Goal: Task Accomplishment & Management: Manage account settings

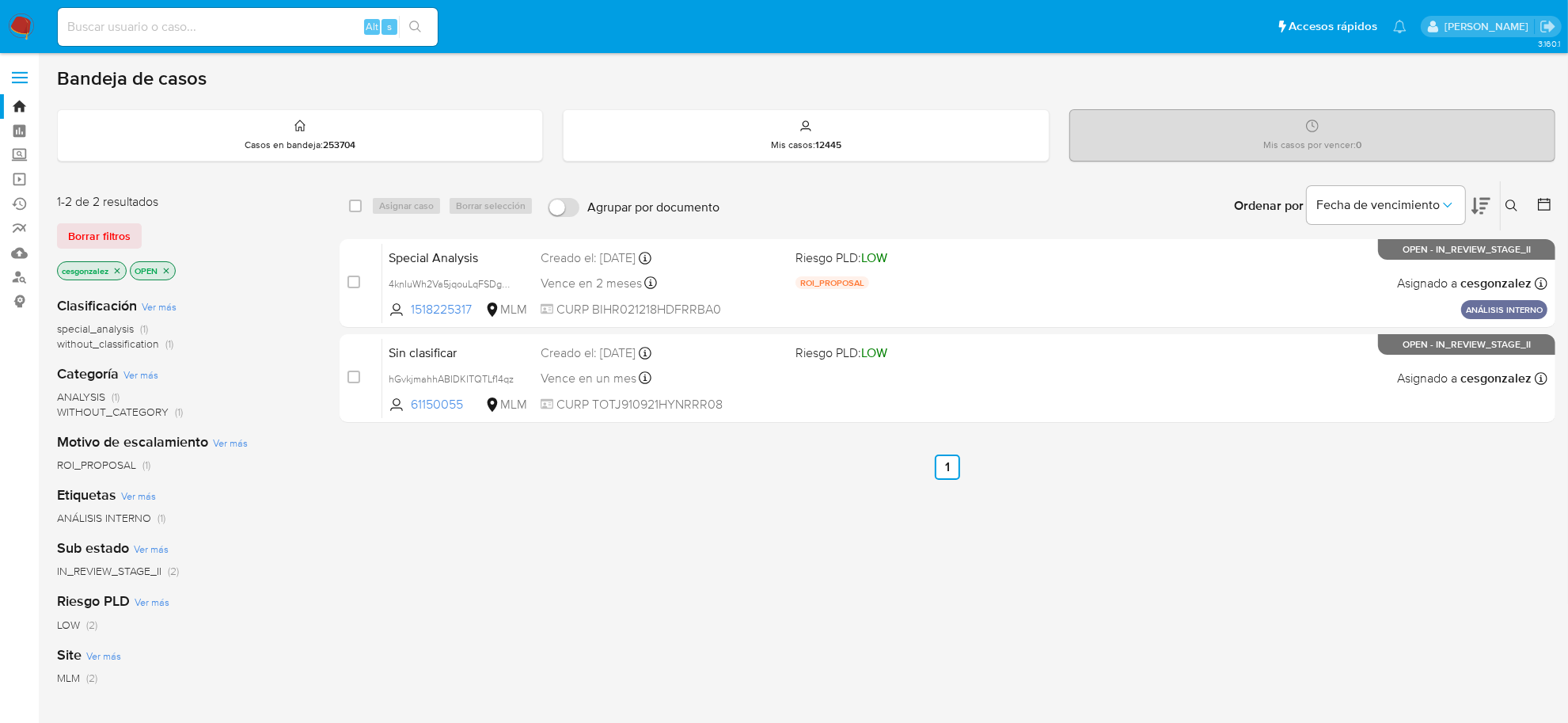
click at [187, 28] on input at bounding box center [248, 27] width 380 height 21
paste input "ZdXcQTuPZg8vmz9Mpns94D6u"
type input "ZdXcQTuPZg8vmz9Mpns94D6u"
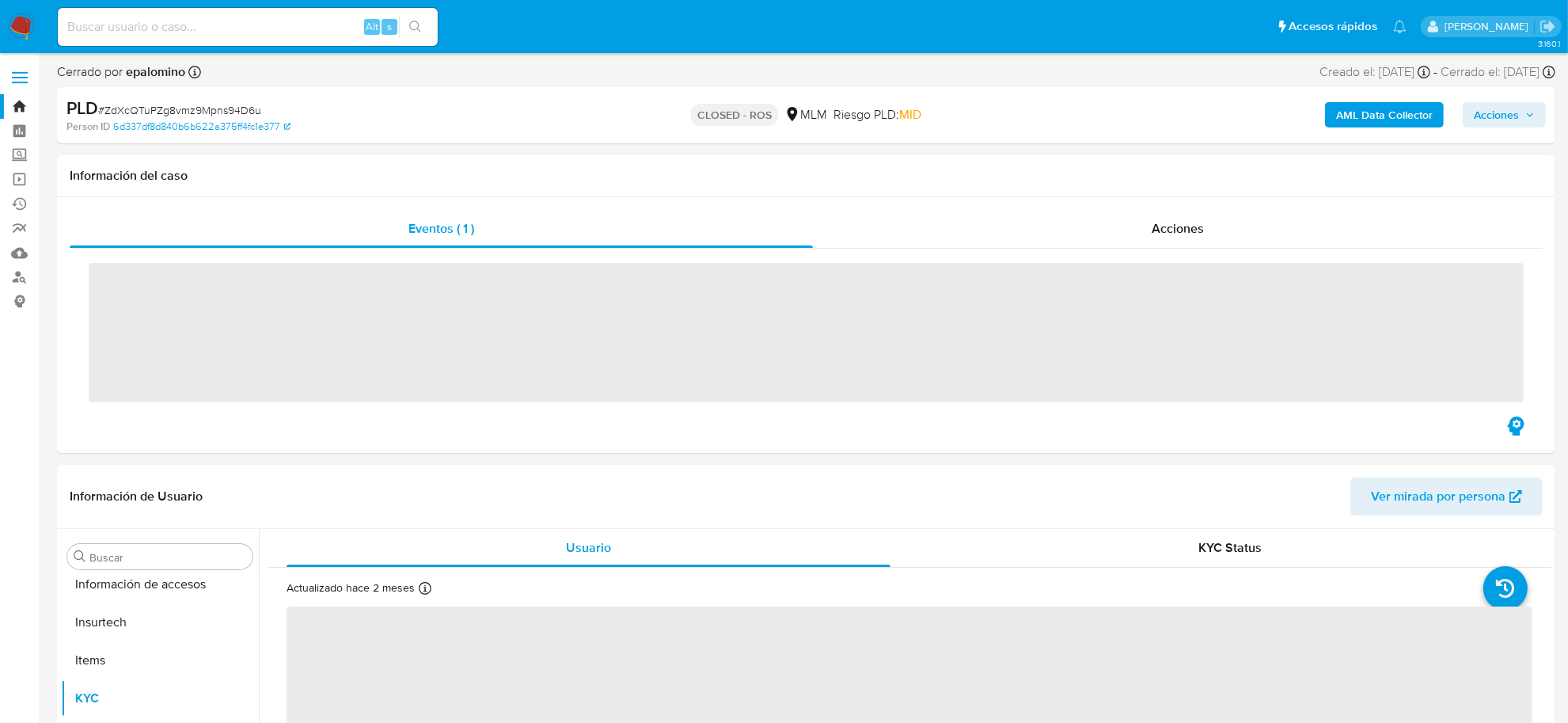
scroll to position [745, 0]
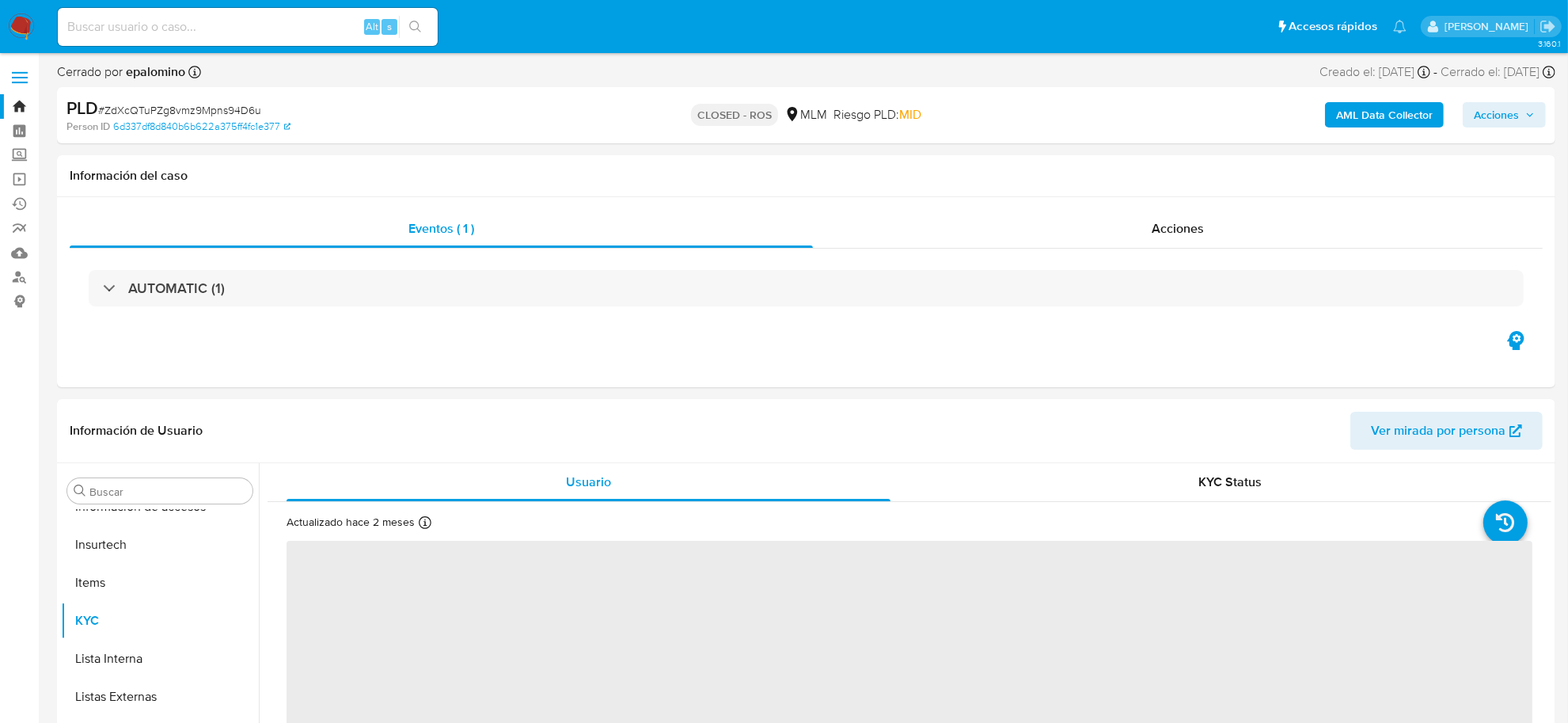
select select "10"
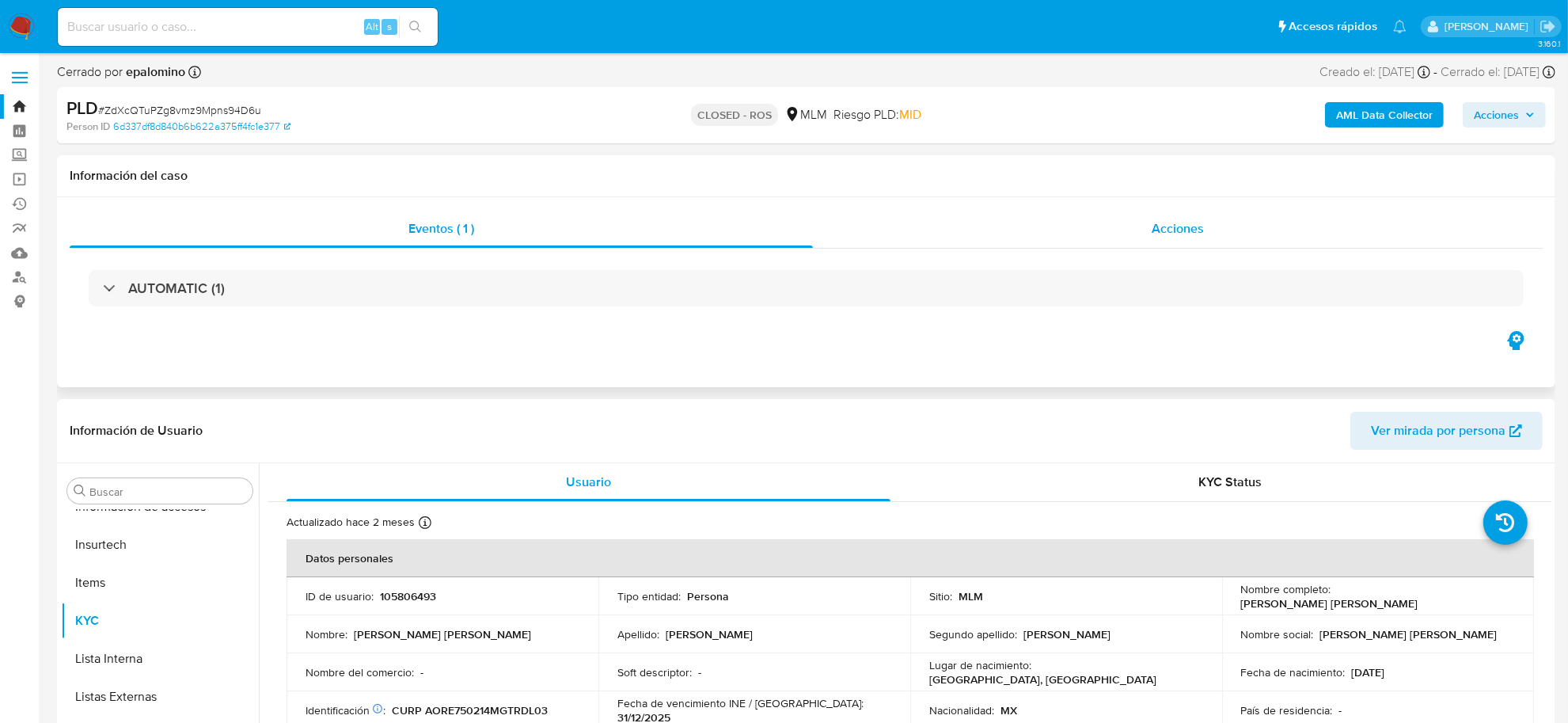
click at [1157, 238] on div "Acciones" at bounding box center [1178, 229] width 730 height 38
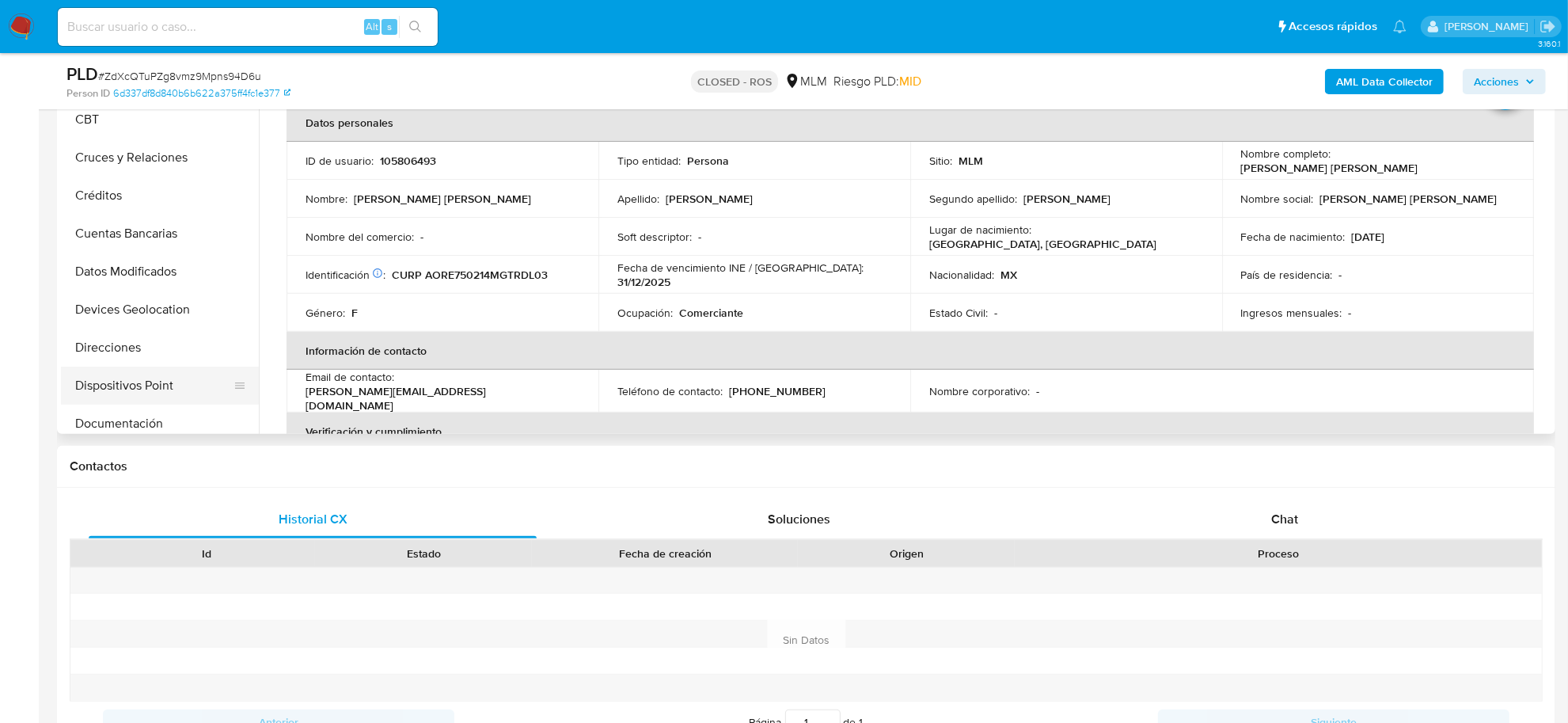
scroll to position [0, 0]
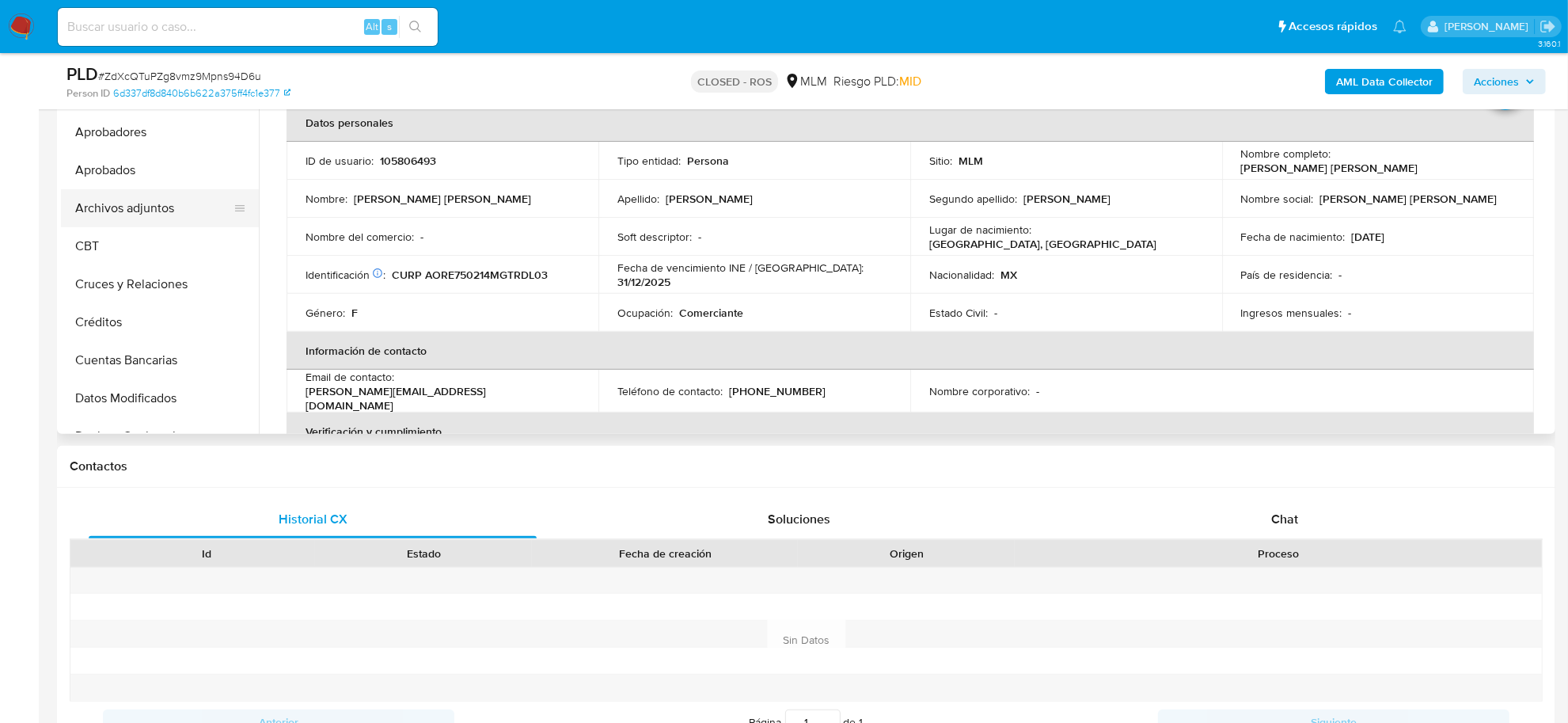
click at [152, 204] on button "Archivos adjuntos" at bounding box center [153, 208] width 185 height 38
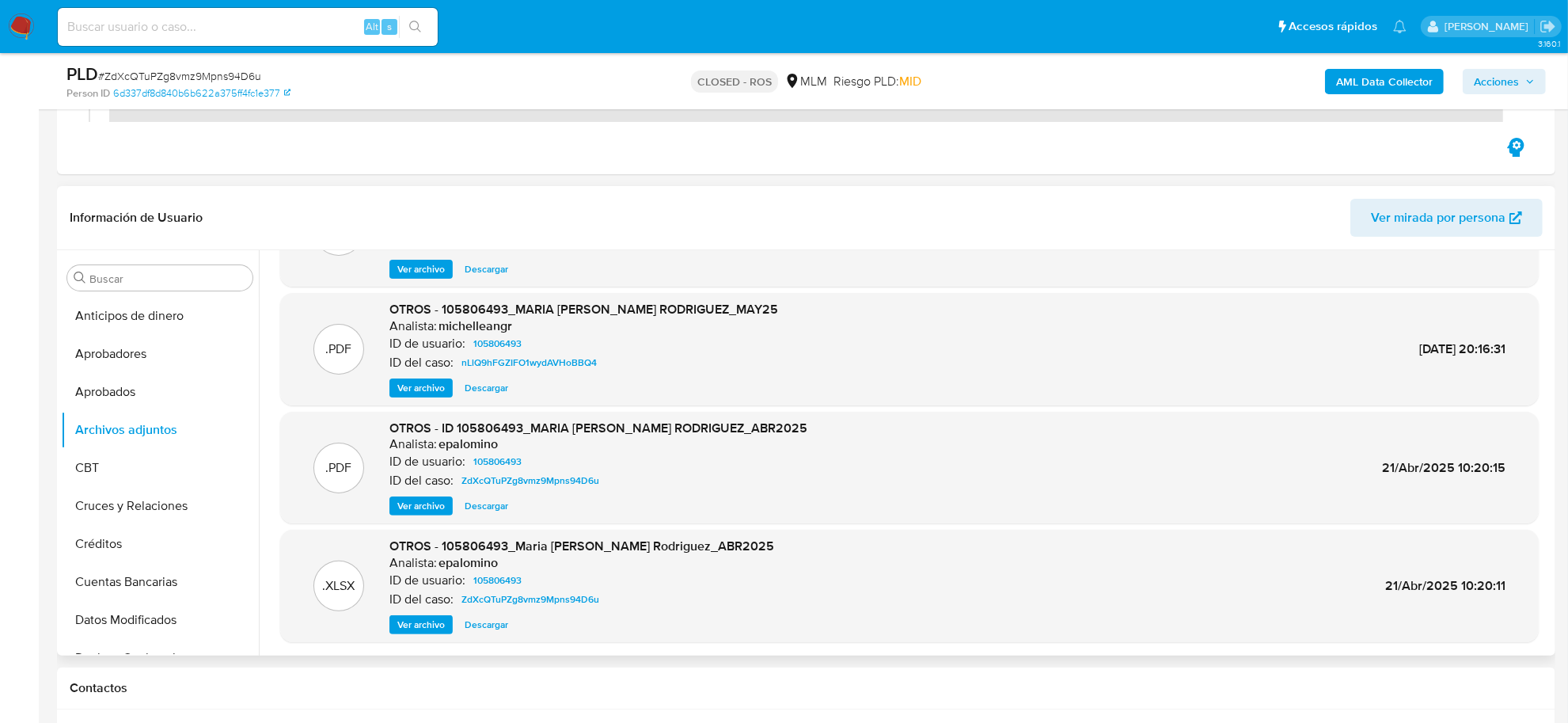
scroll to position [396, 0]
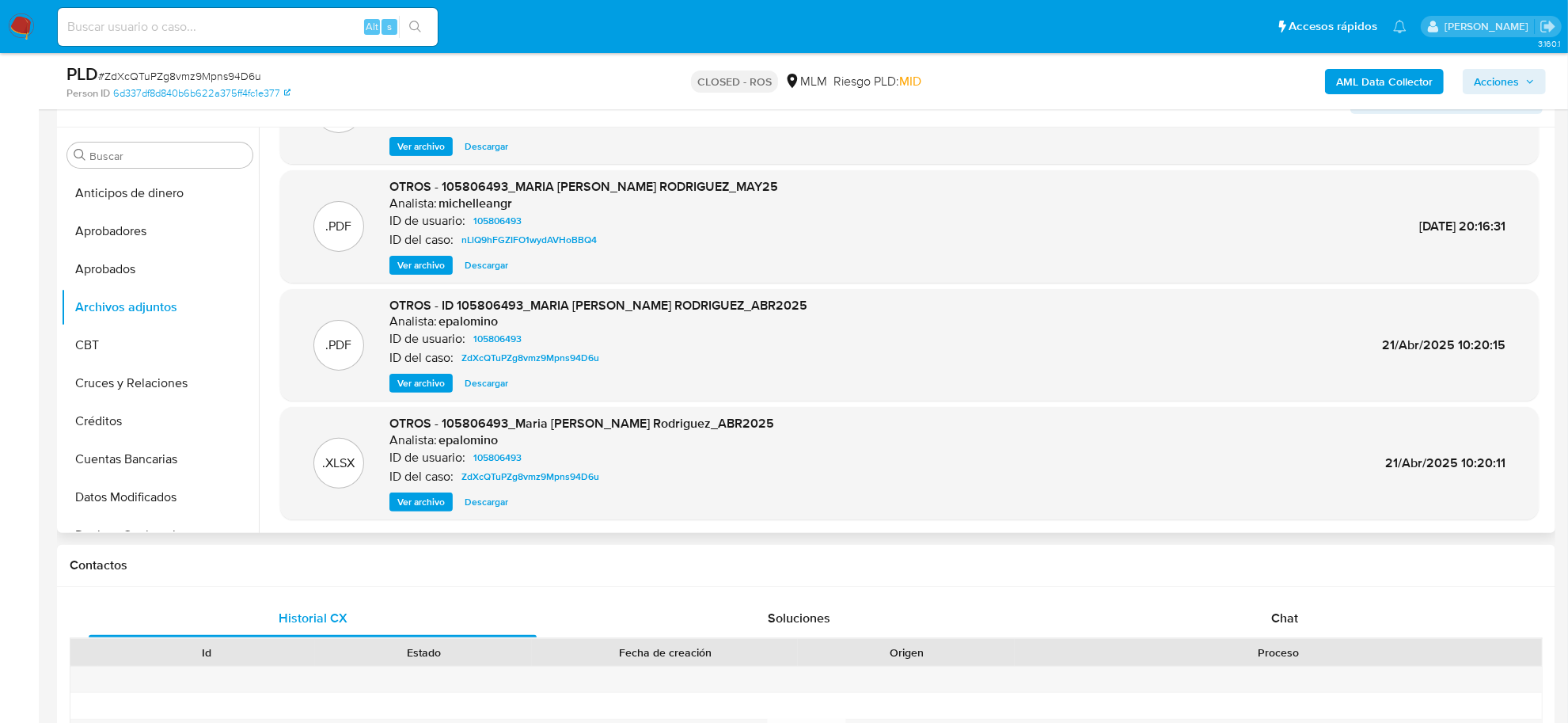
click at [408, 379] on span "Ver archivo" at bounding box center [421, 383] width 47 height 16
click at [481, 501] on span "Descargar" at bounding box center [486, 501] width 43 height 16
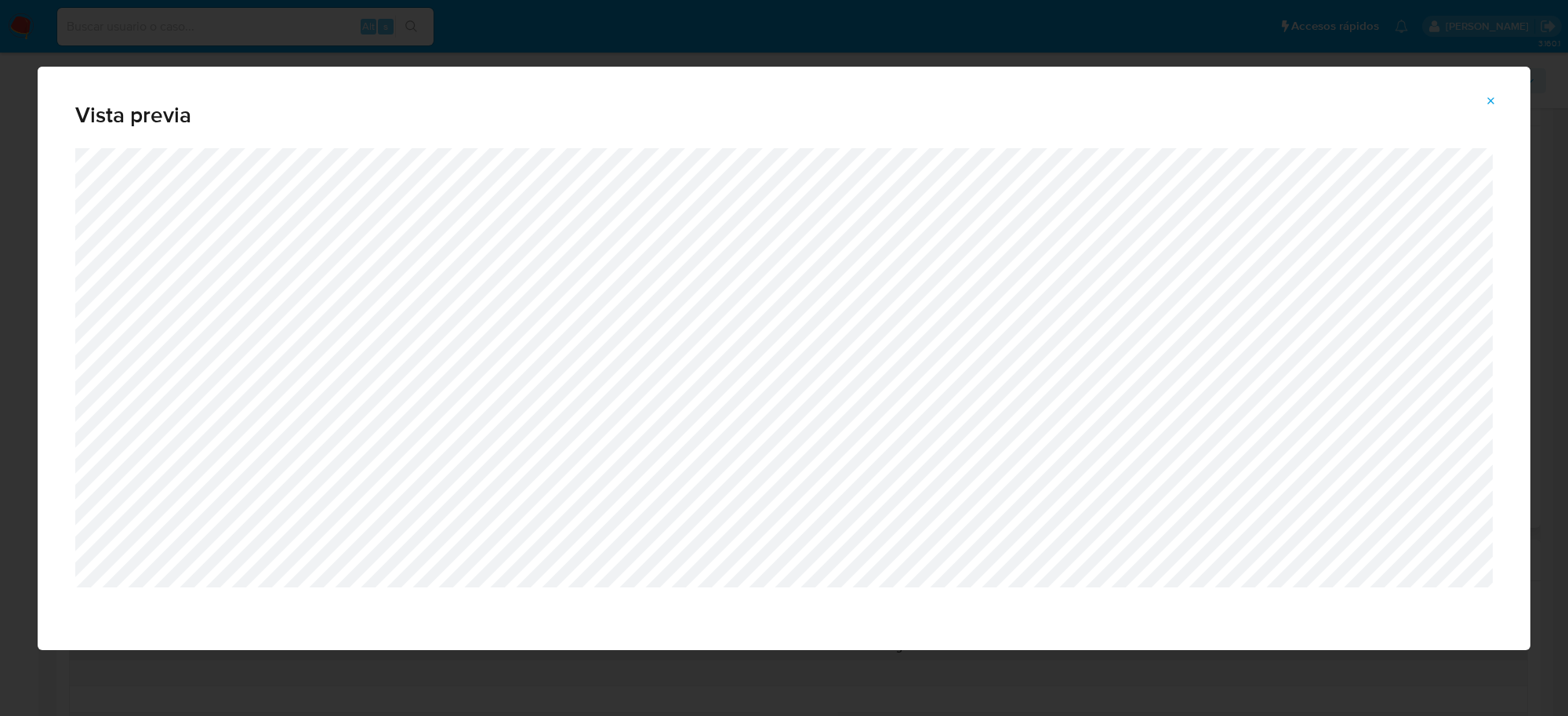
click at [1501, 96] on button "Attachment preview" at bounding box center [1492, 101] width 35 height 25
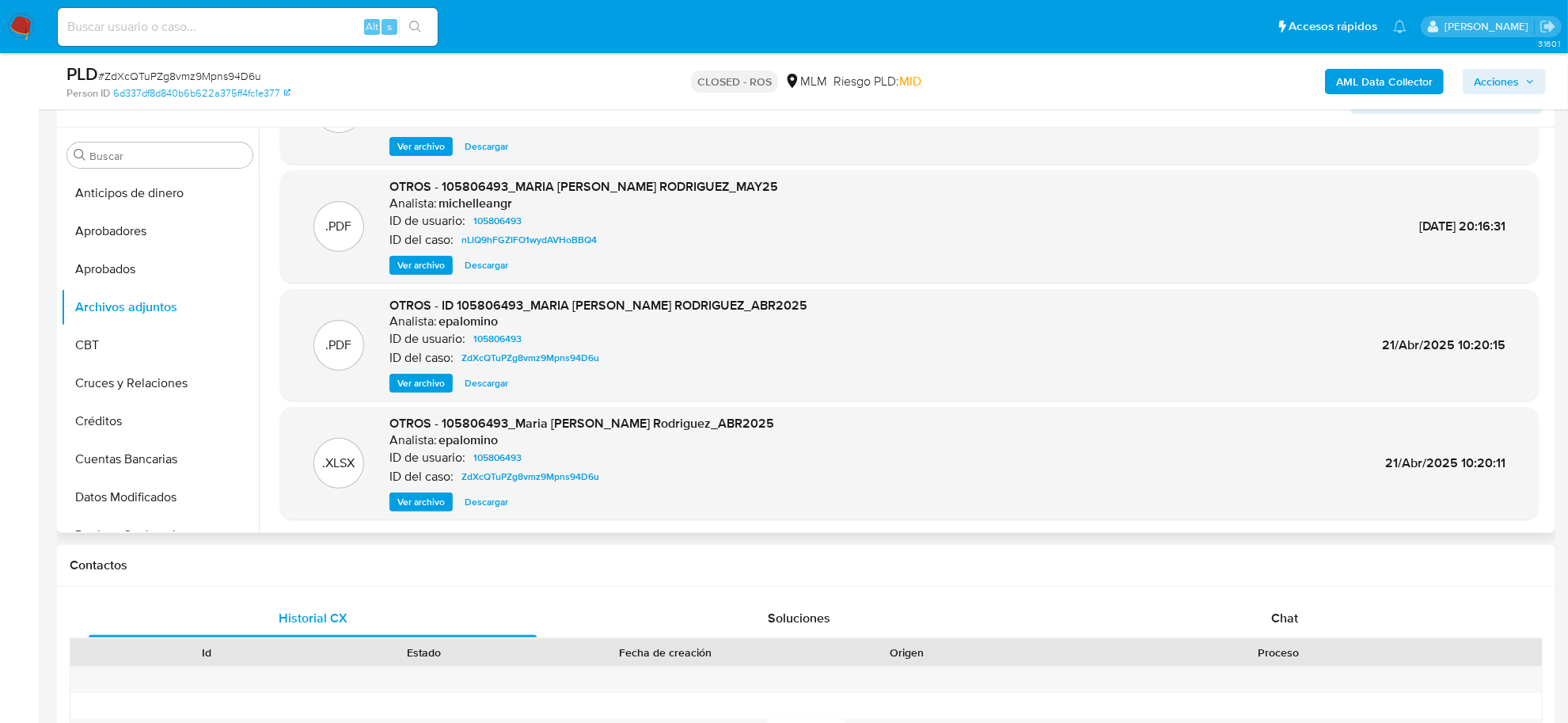
click at [262, 27] on input at bounding box center [248, 27] width 380 height 21
paste input "DJBXEWDJ4IMUwE2NmuaMW11M"
type input "DJBXEWDJ4IMUwE2NmuaMW11M"
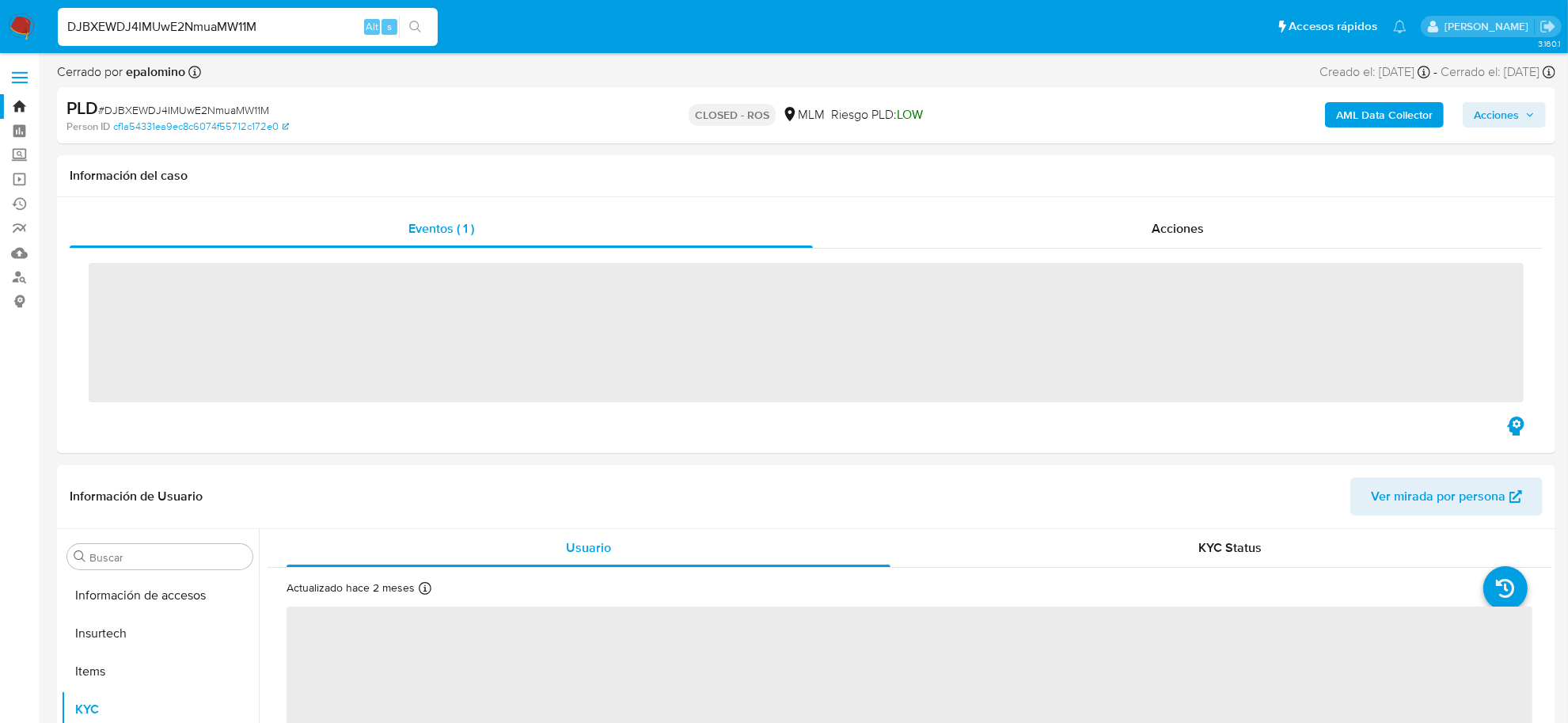
scroll to position [745, 0]
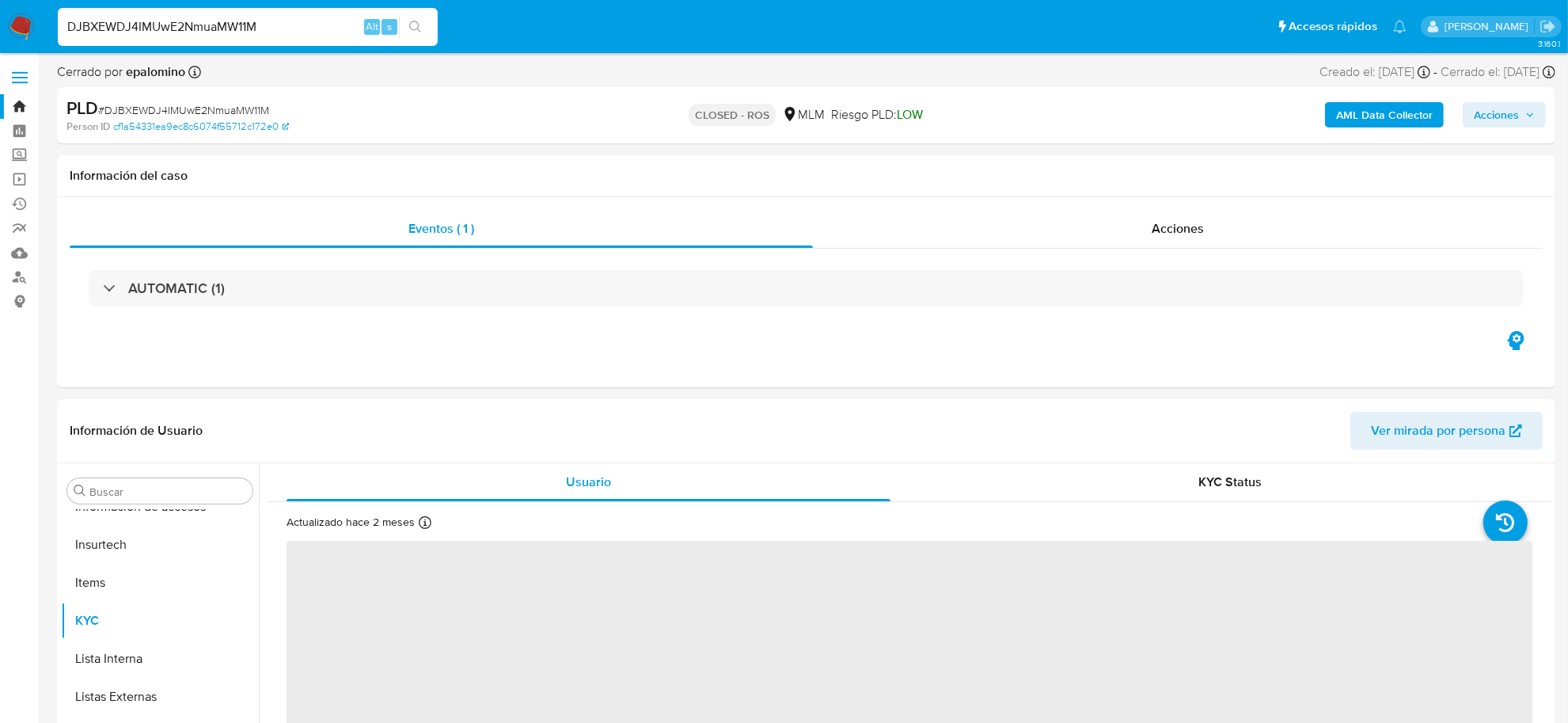
select select "10"
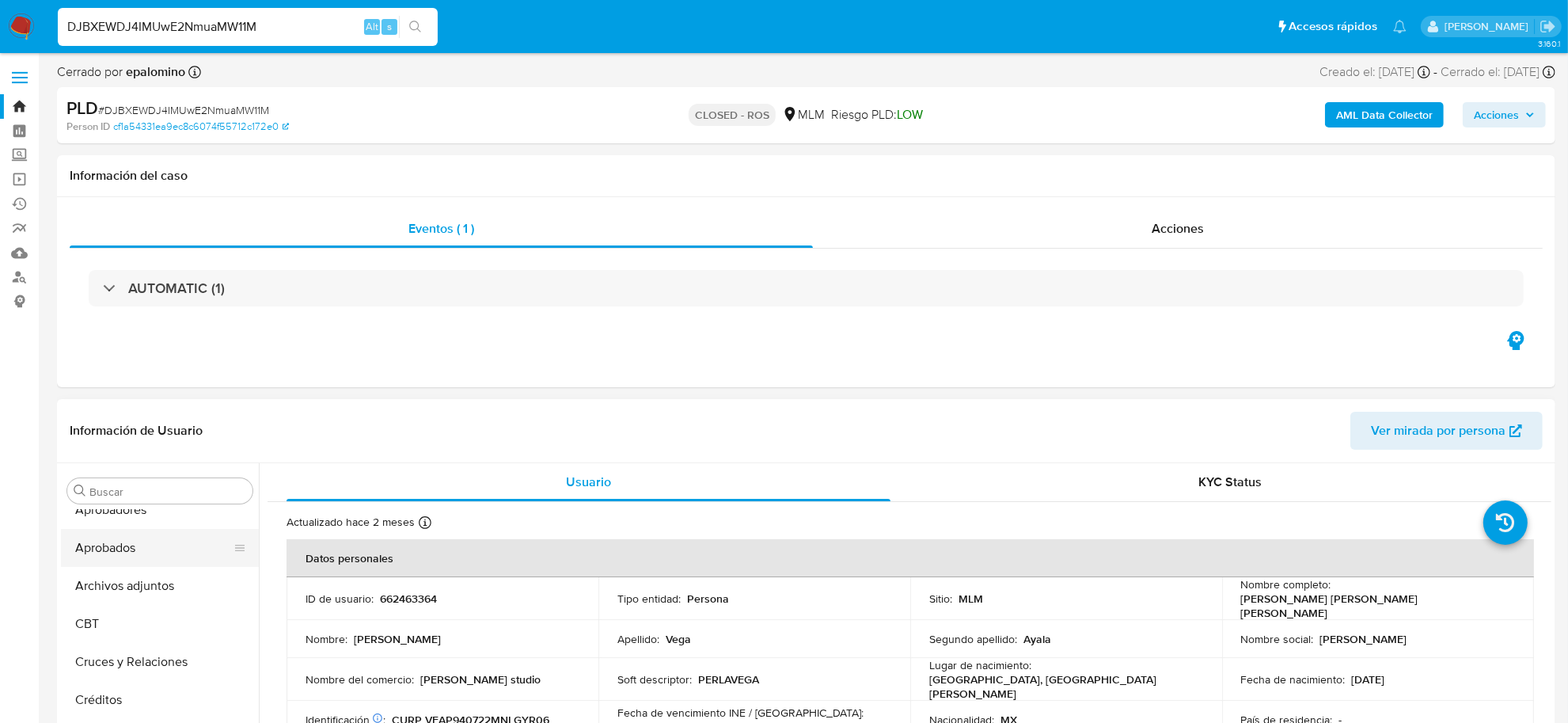
scroll to position [51, 0]
click at [152, 596] on button "Archivos adjuntos" at bounding box center [153, 592] width 185 height 38
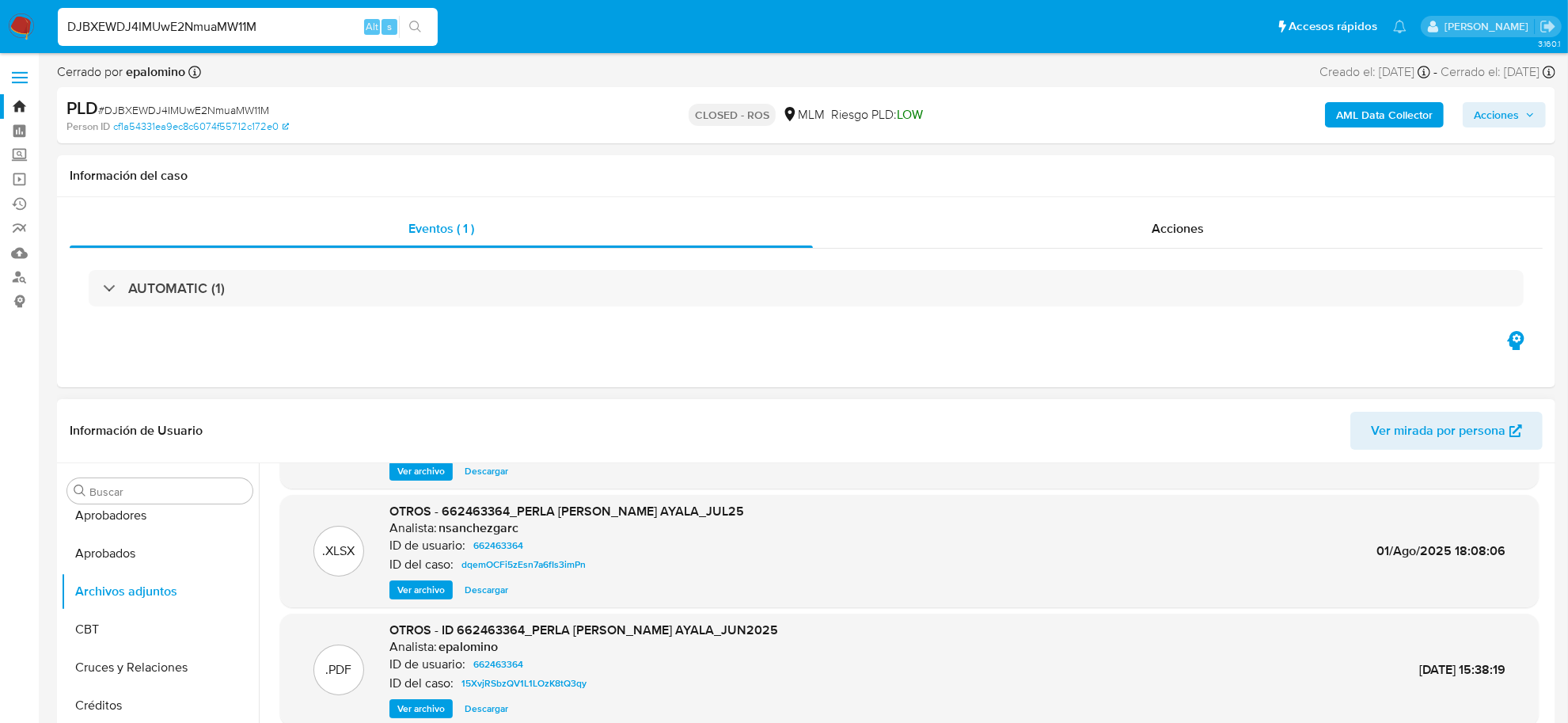
scroll to position [132, 0]
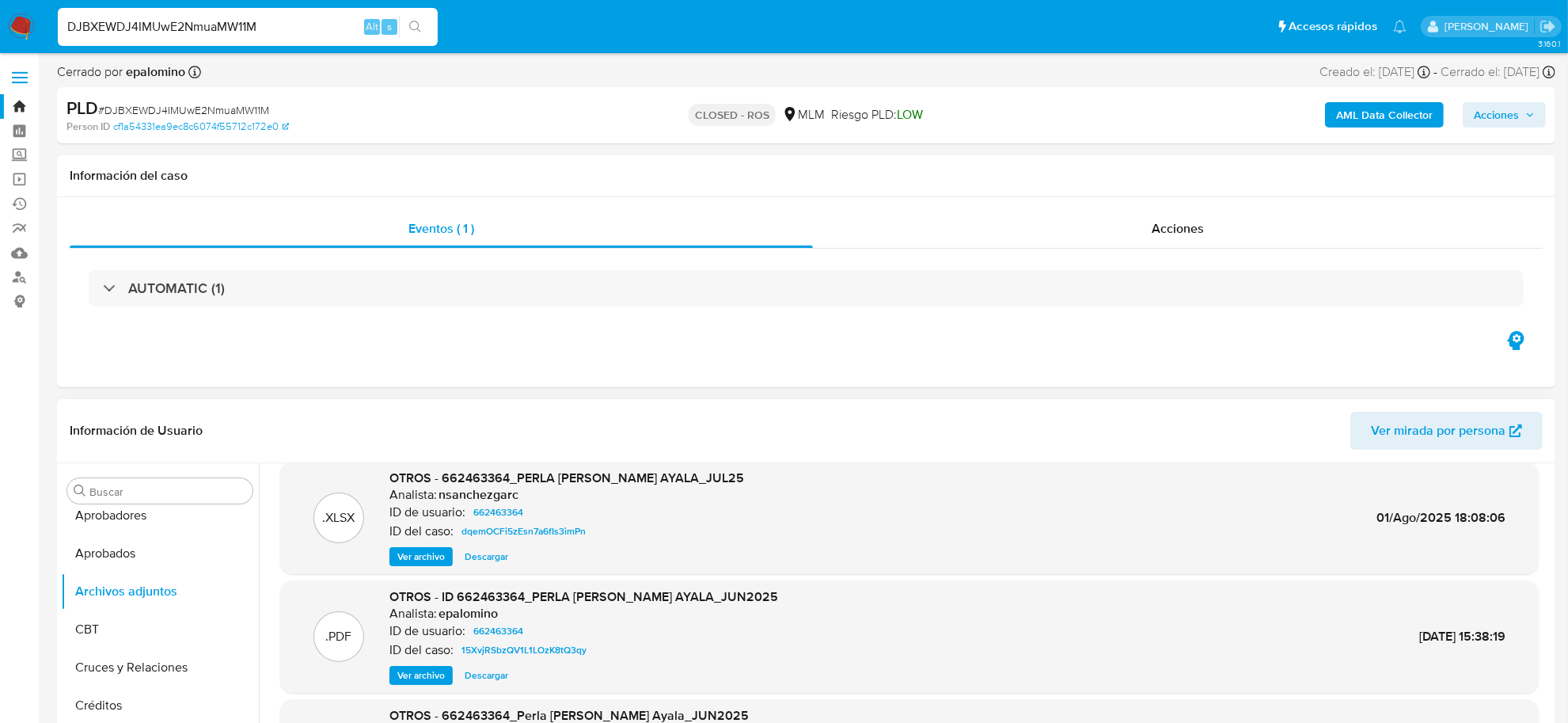
click at [493, 564] on span "Descargar" at bounding box center [486, 556] width 43 height 16
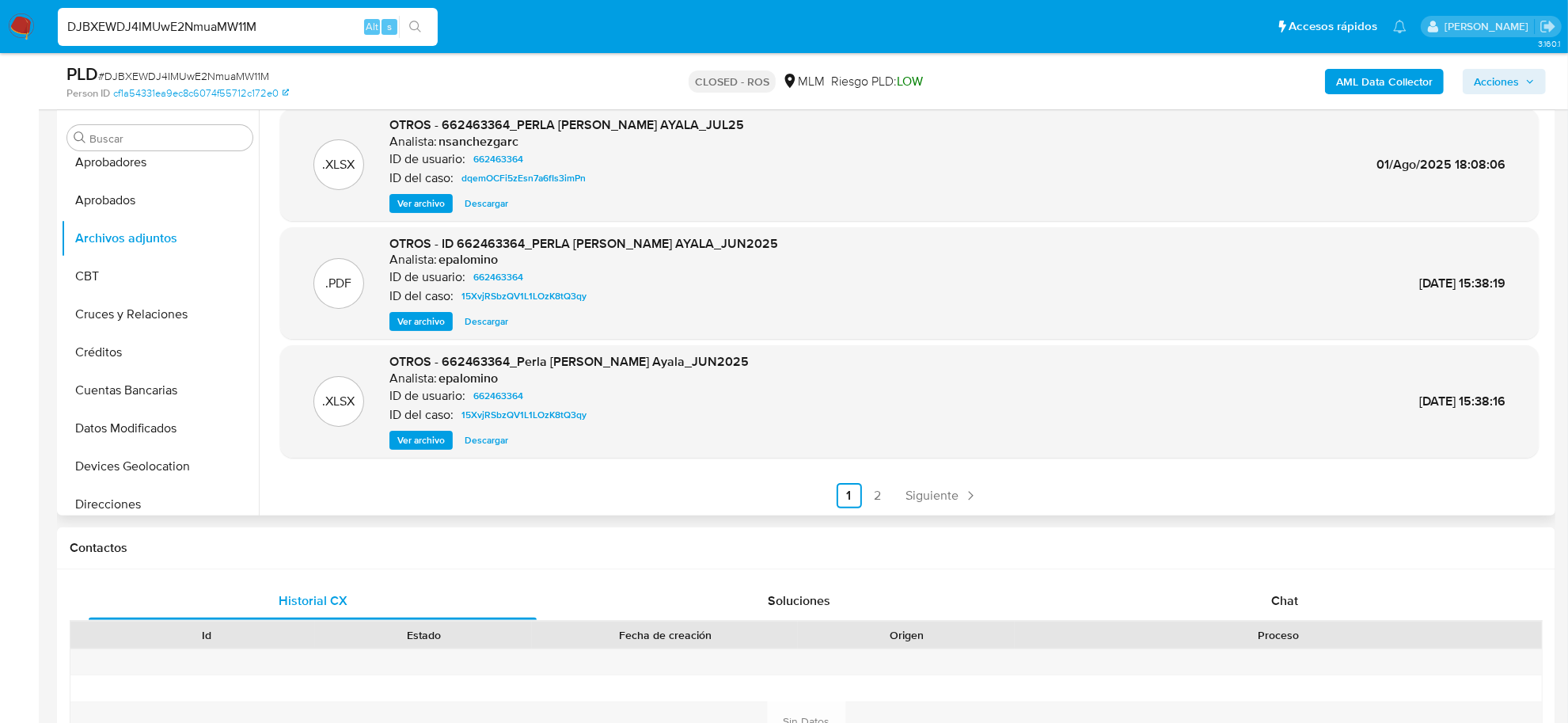
click at [484, 441] on span "Descargar" at bounding box center [486, 440] width 43 height 16
click at [426, 329] on span "Ver archivo" at bounding box center [421, 321] width 47 height 16
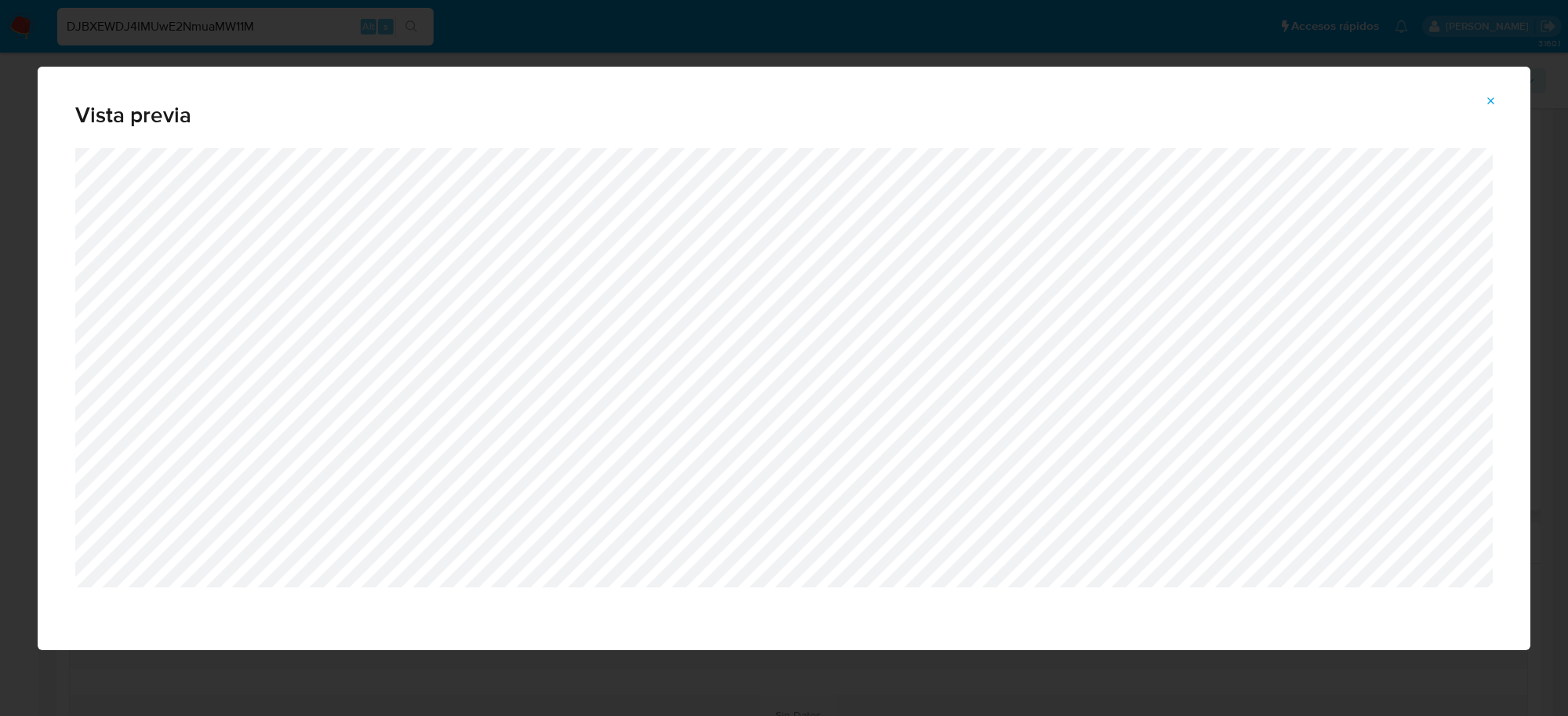
click at [1493, 95] on icon "Attachment preview" at bounding box center [1491, 100] width 12 height 12
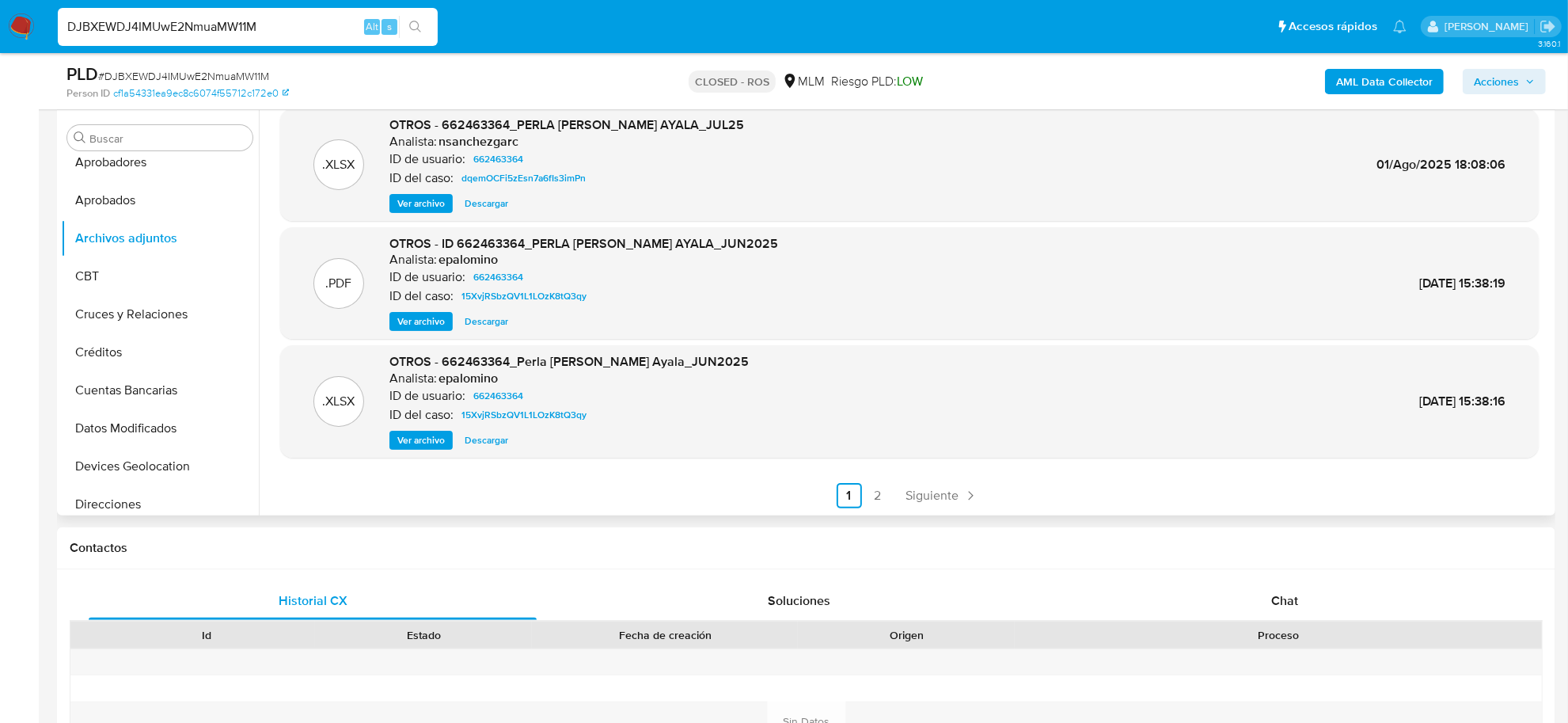
click at [199, 37] on div "DJBXEWDJ4IMUwE2NmuaMW11M Alt s" at bounding box center [248, 27] width 380 height 38
click at [198, 20] on input "DJBXEWDJ4IMUwE2NmuaMW11M" at bounding box center [248, 27] width 380 height 21
paste input "7H2U7JXHnVbvlz2oYWv14fO0"
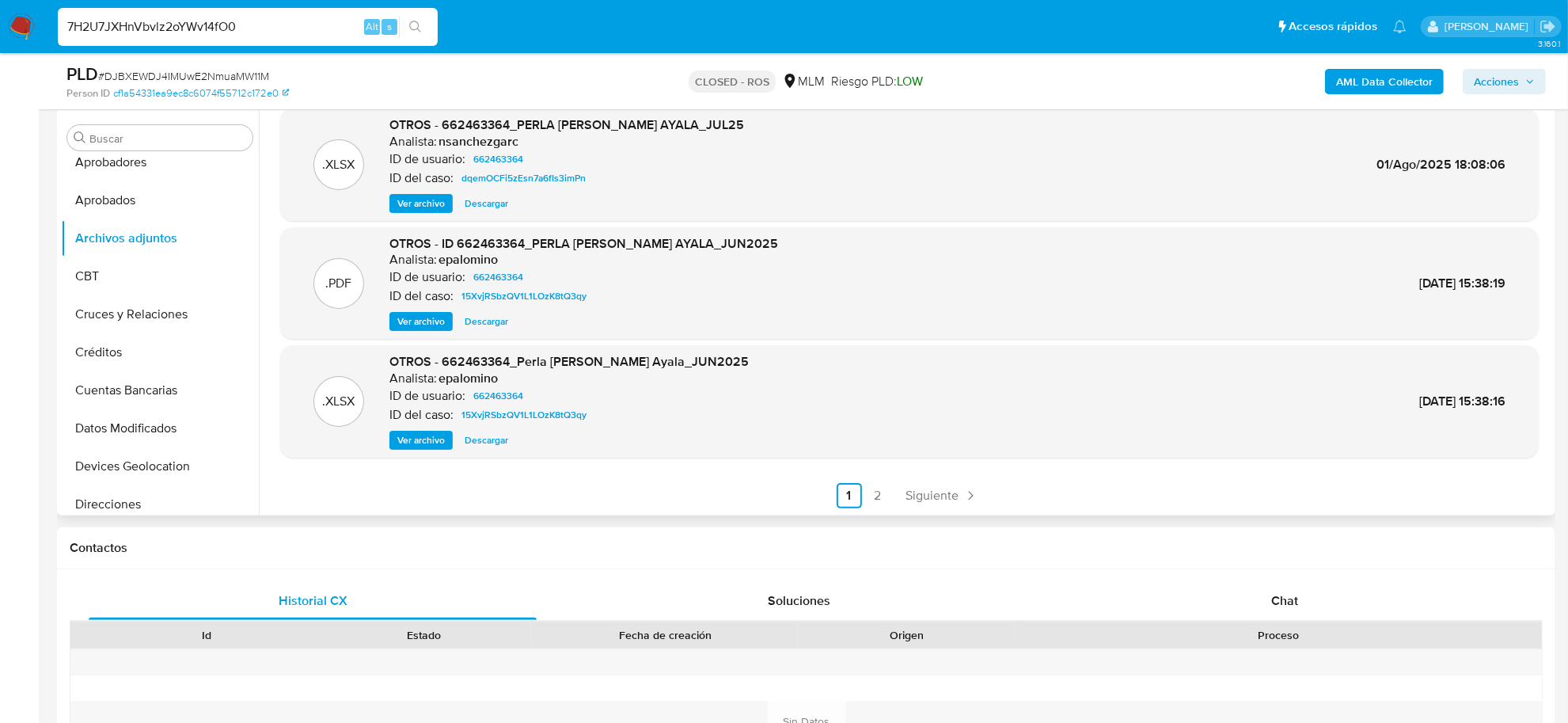
type input "7H2U7JXHnVbvlz2oYWv14fO0"
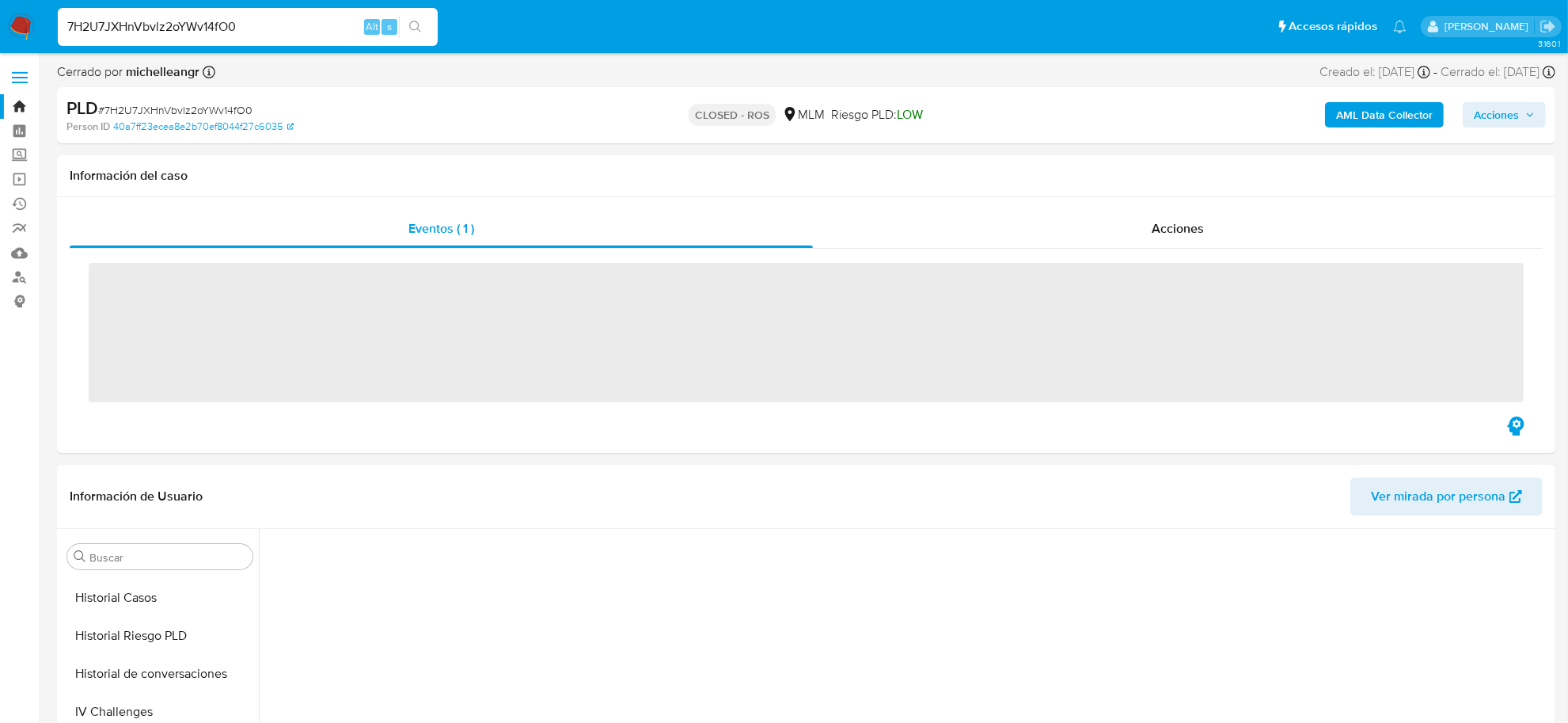
scroll to position [705, 0]
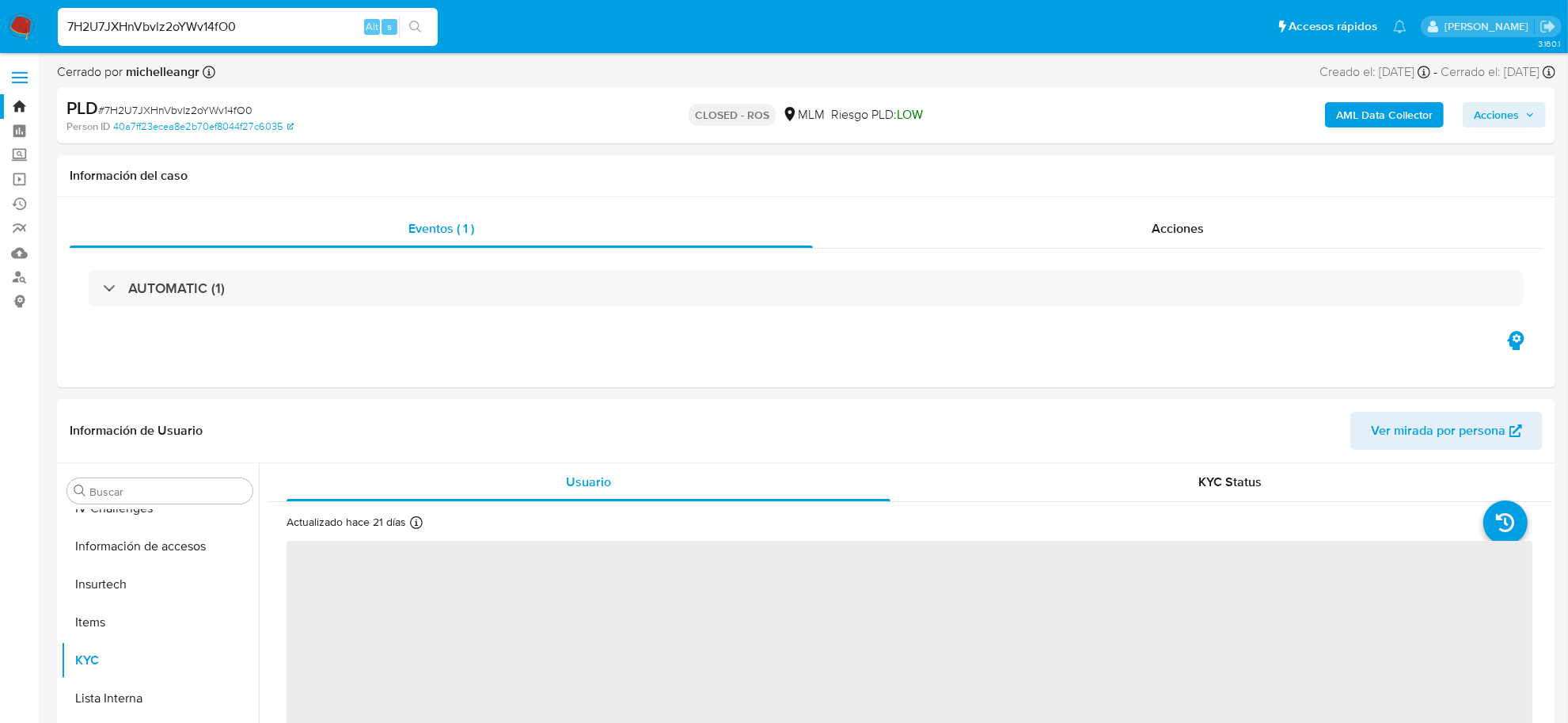
select select "10"
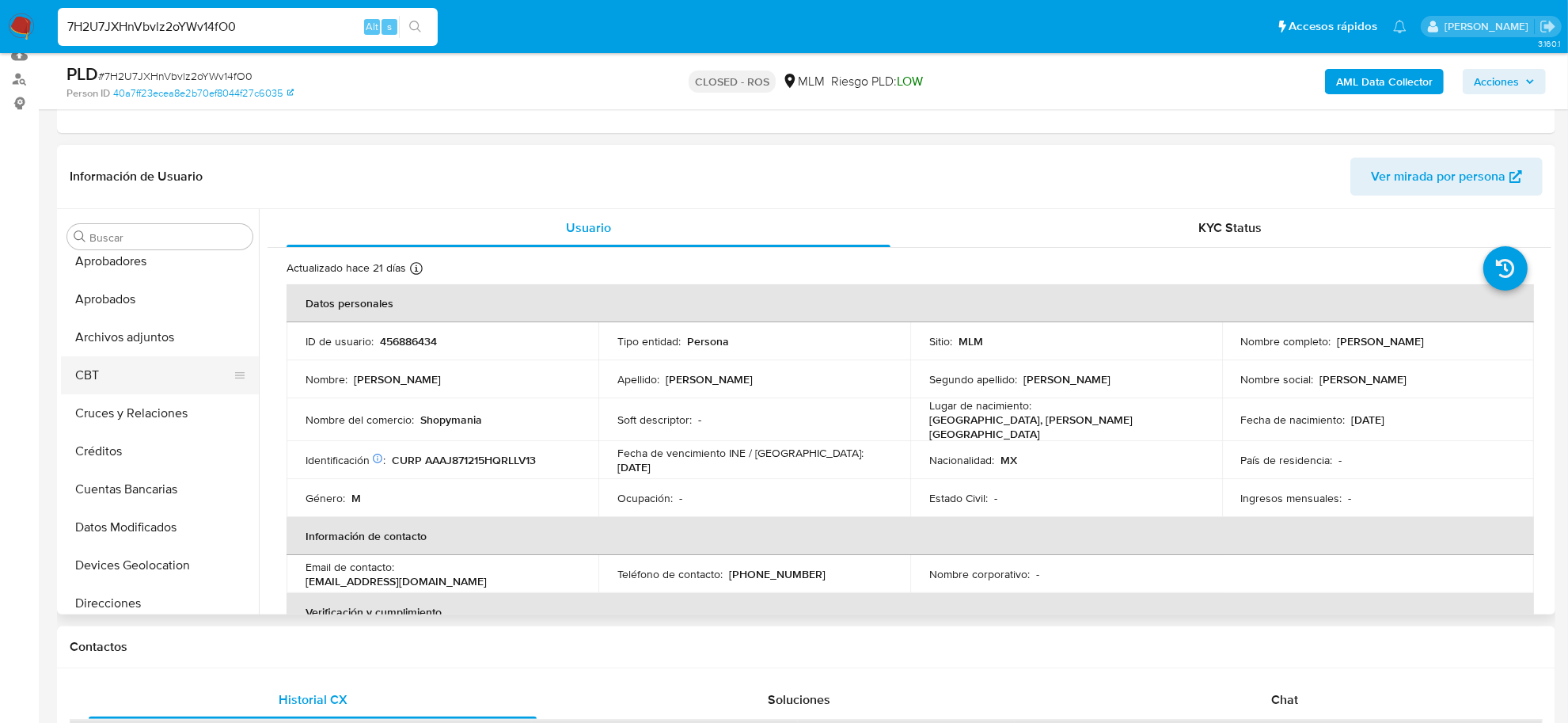
scroll to position [0, 0]
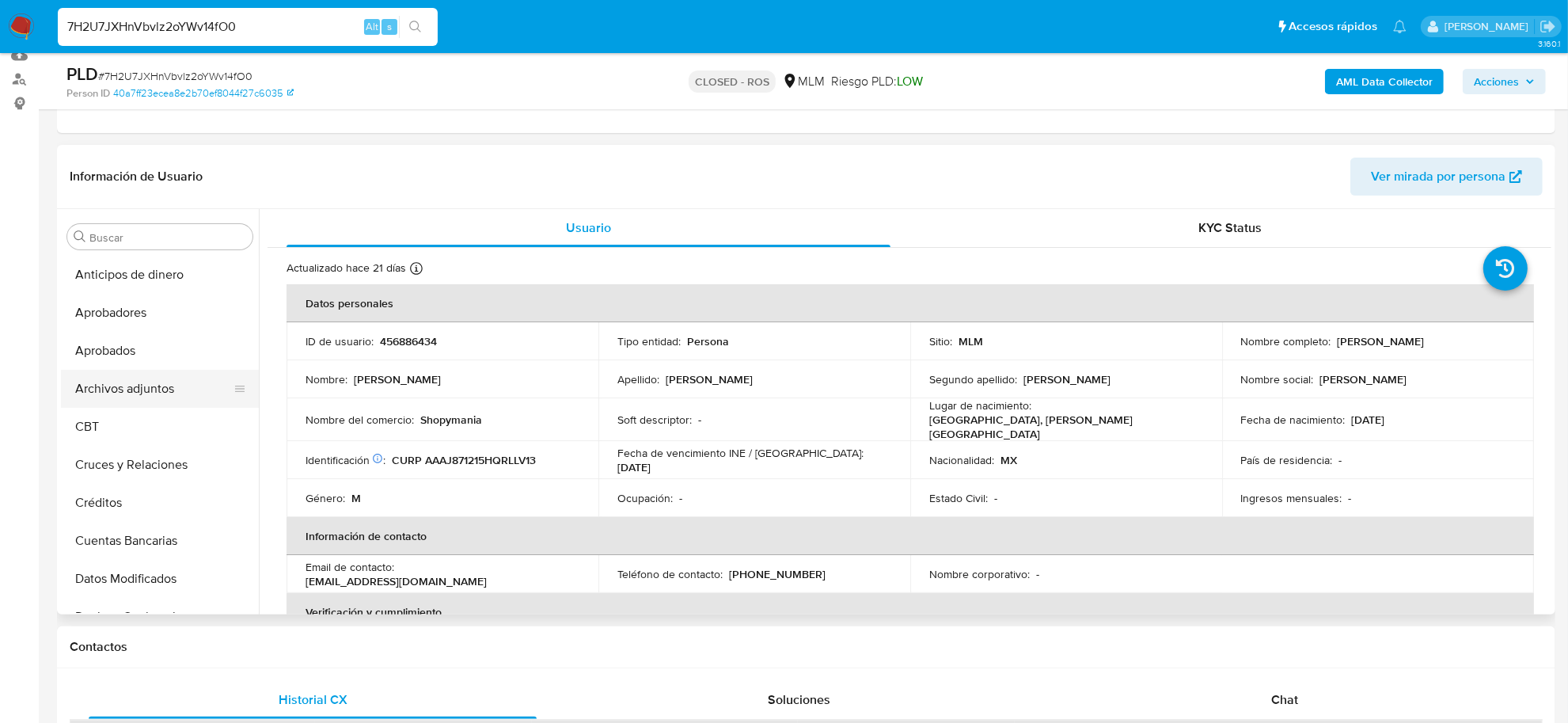
click at [149, 388] on button "Archivos adjuntos" at bounding box center [153, 389] width 185 height 38
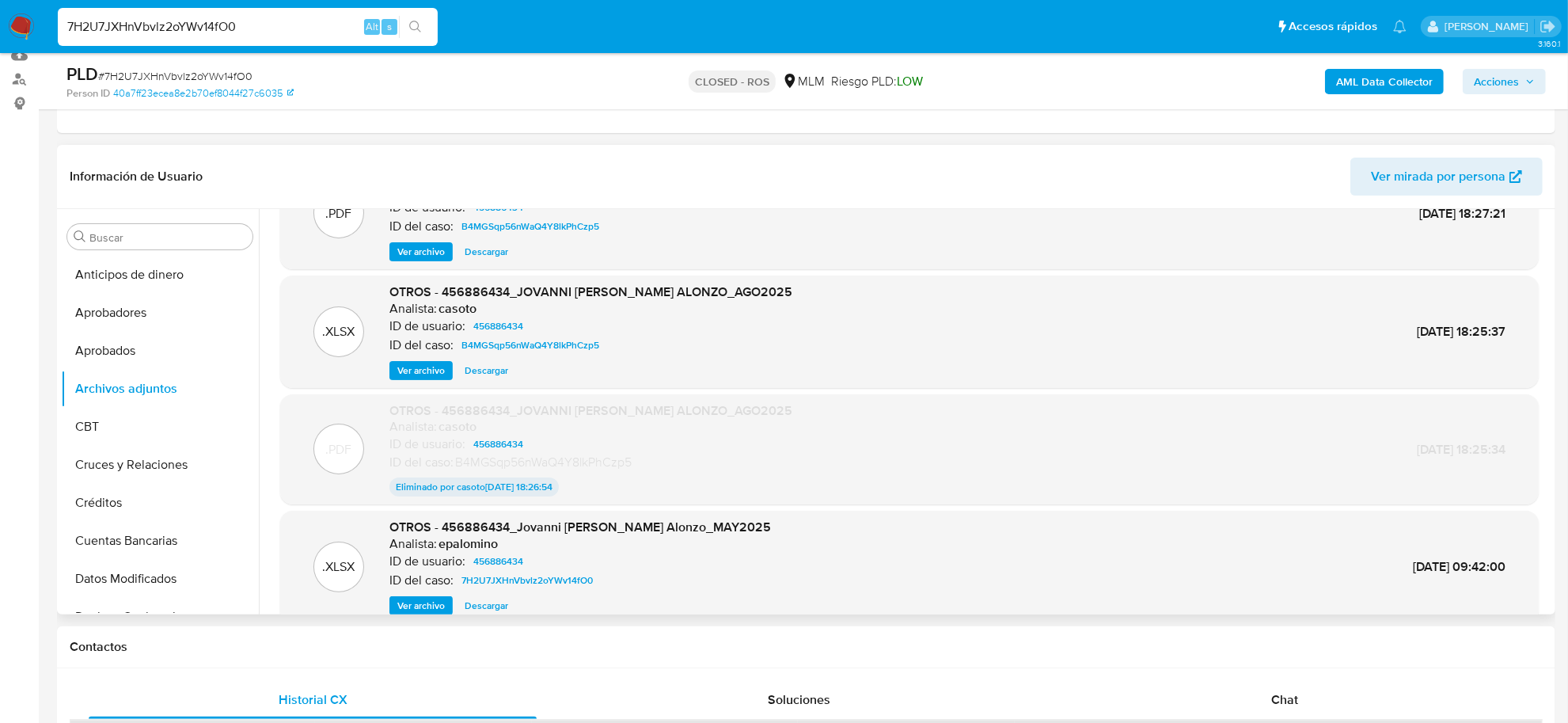
scroll to position [130, 0]
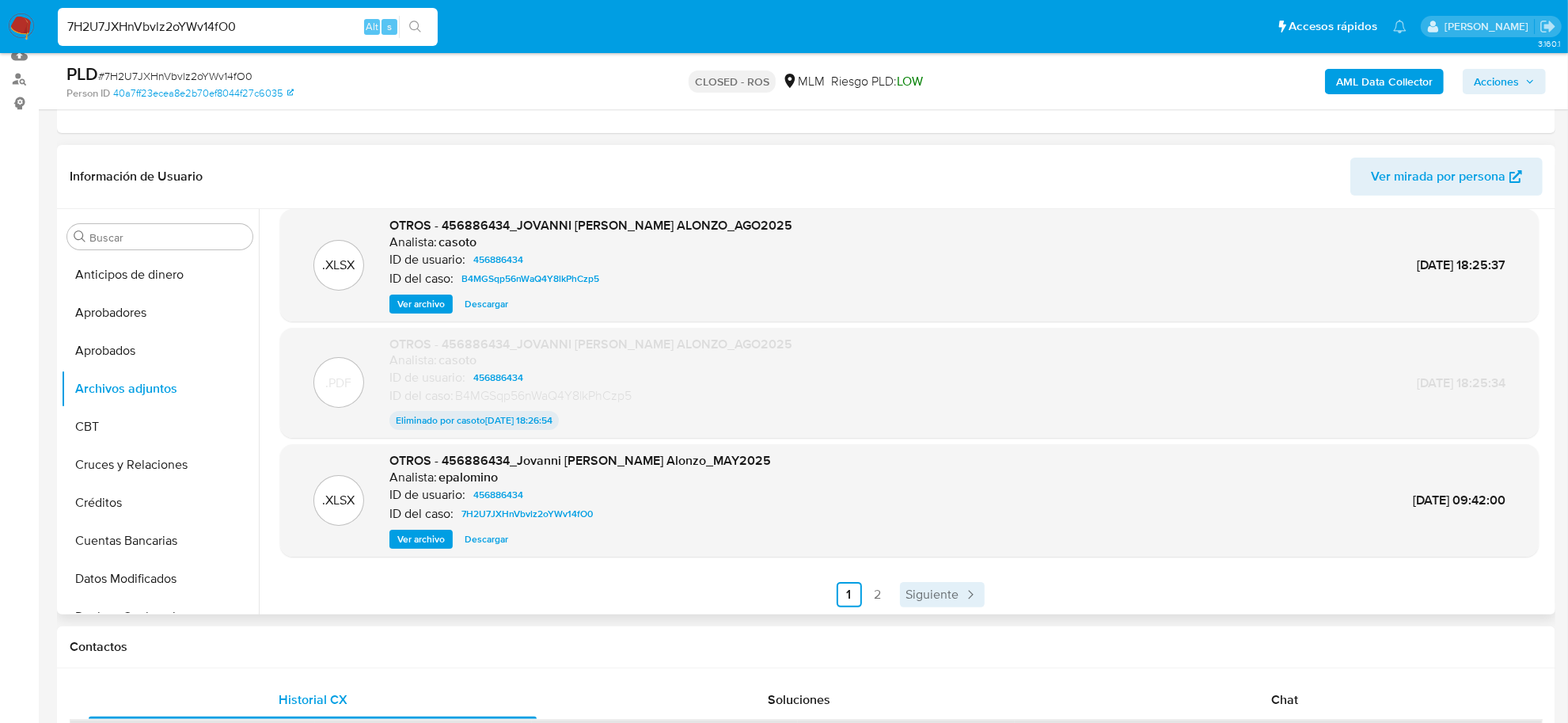
click at [936, 592] on span "Siguiente" at bounding box center [933, 594] width 53 height 12
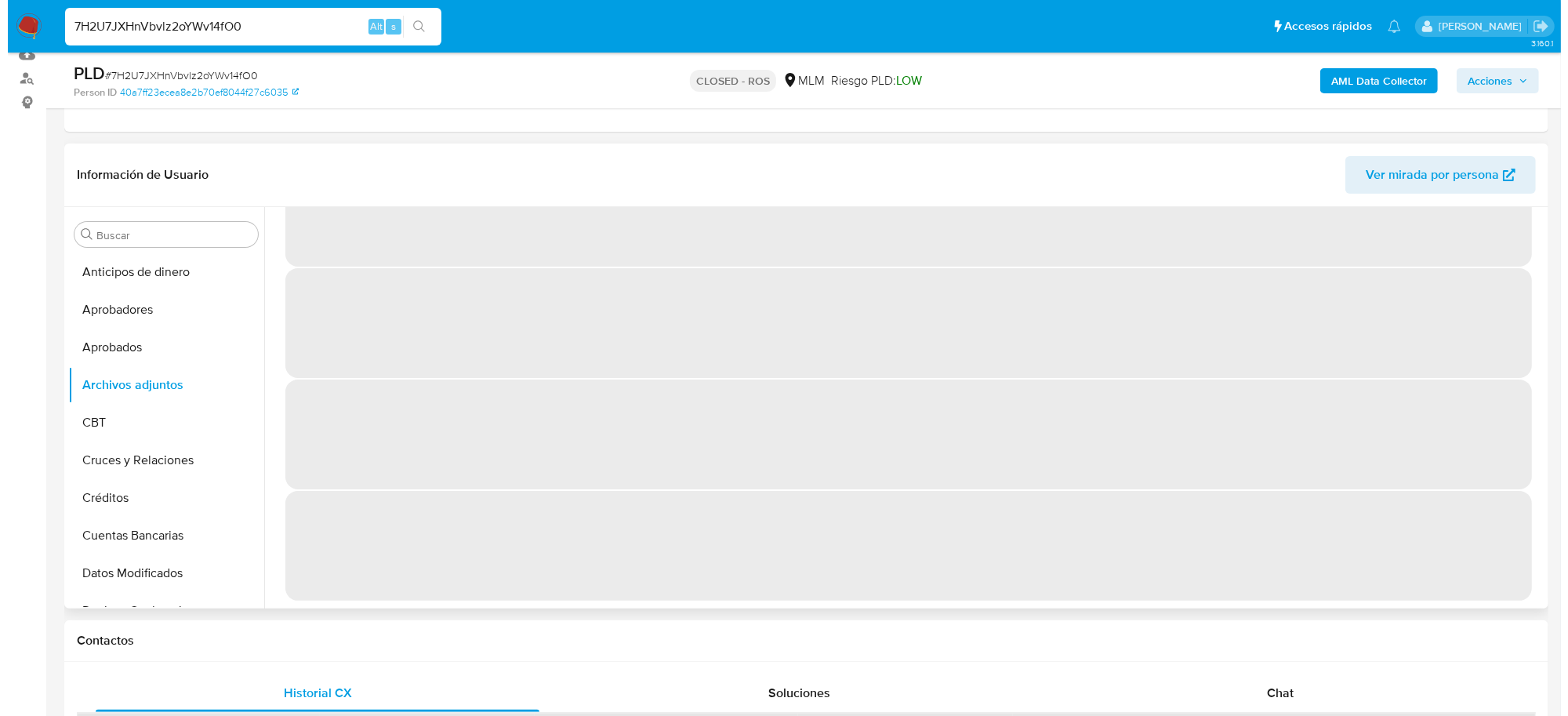
scroll to position [0, 0]
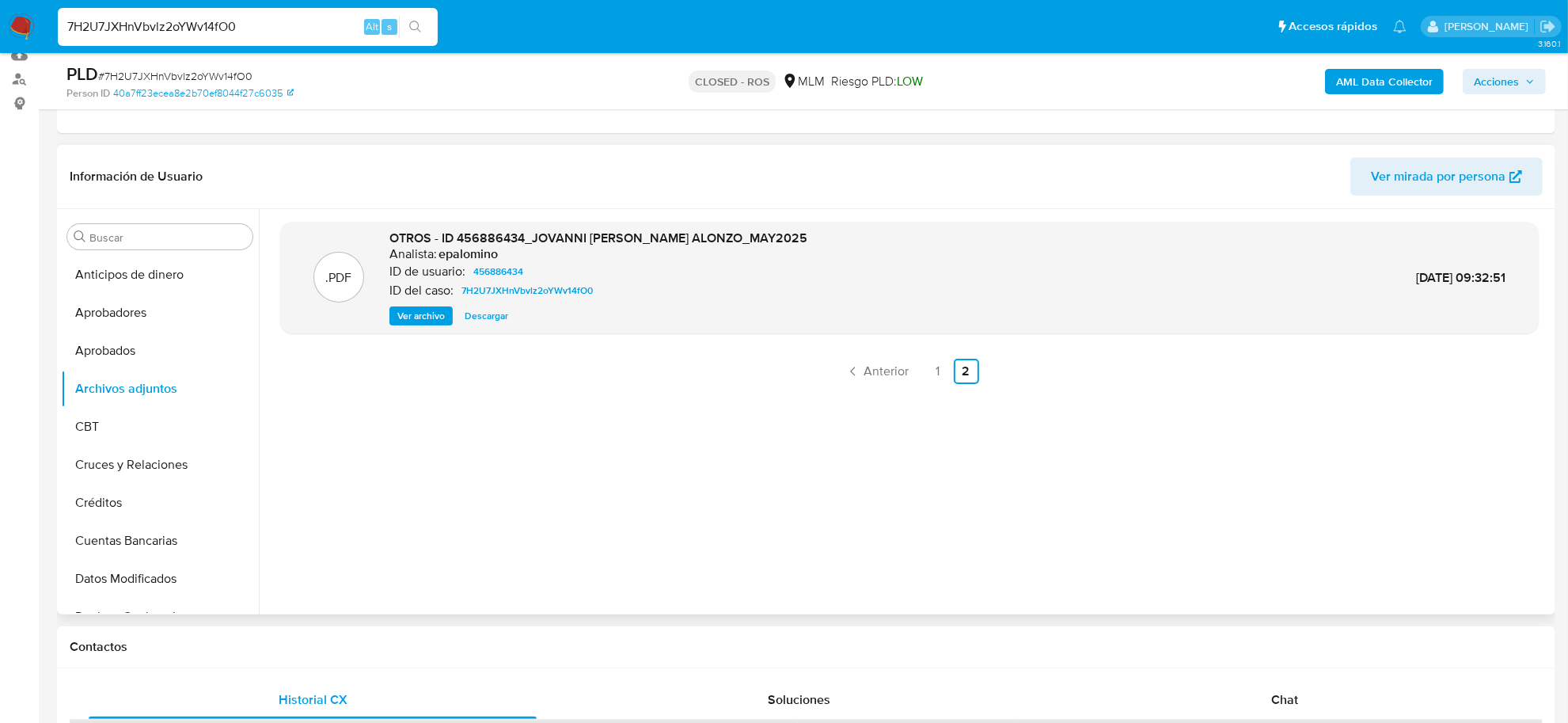
click at [400, 315] on span "Ver archivo" at bounding box center [421, 315] width 47 height 16
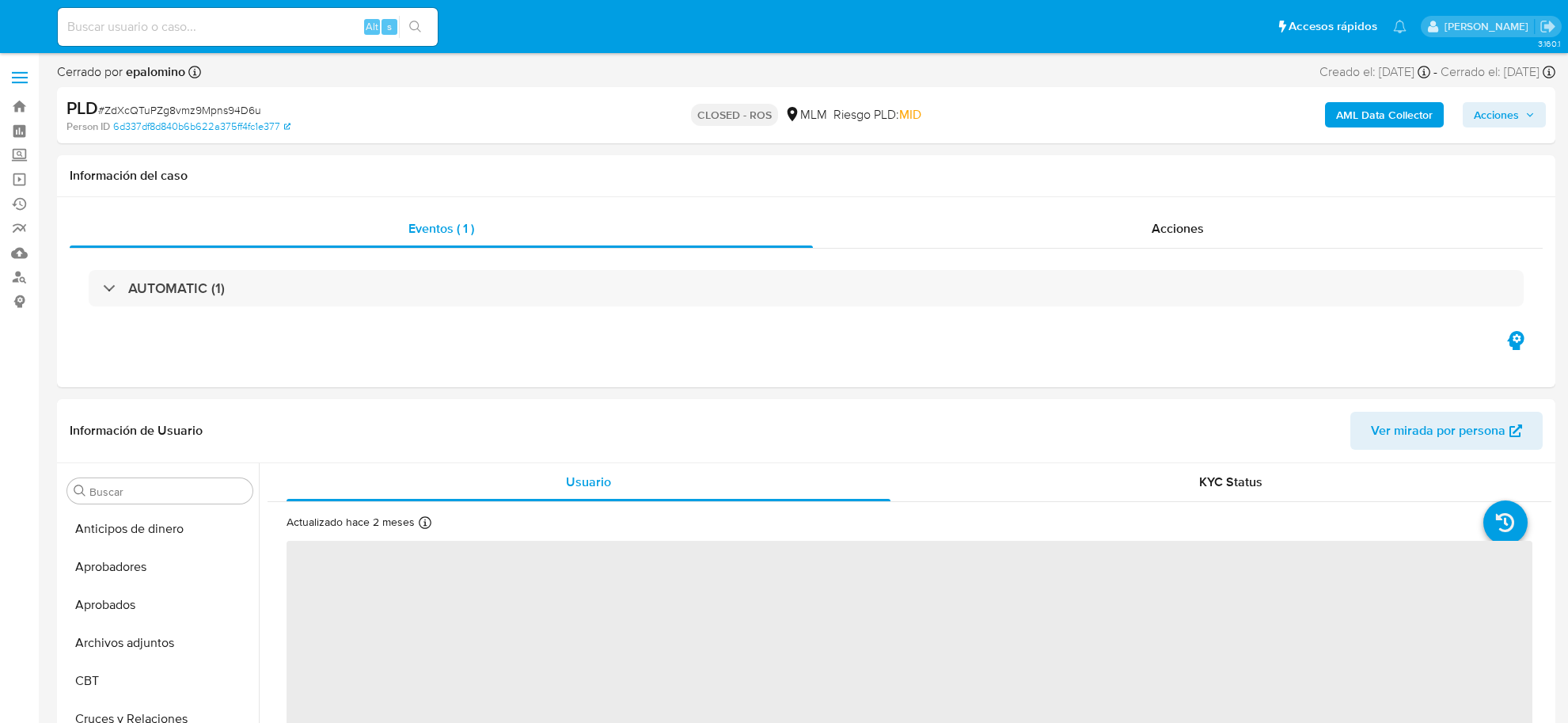
select select "10"
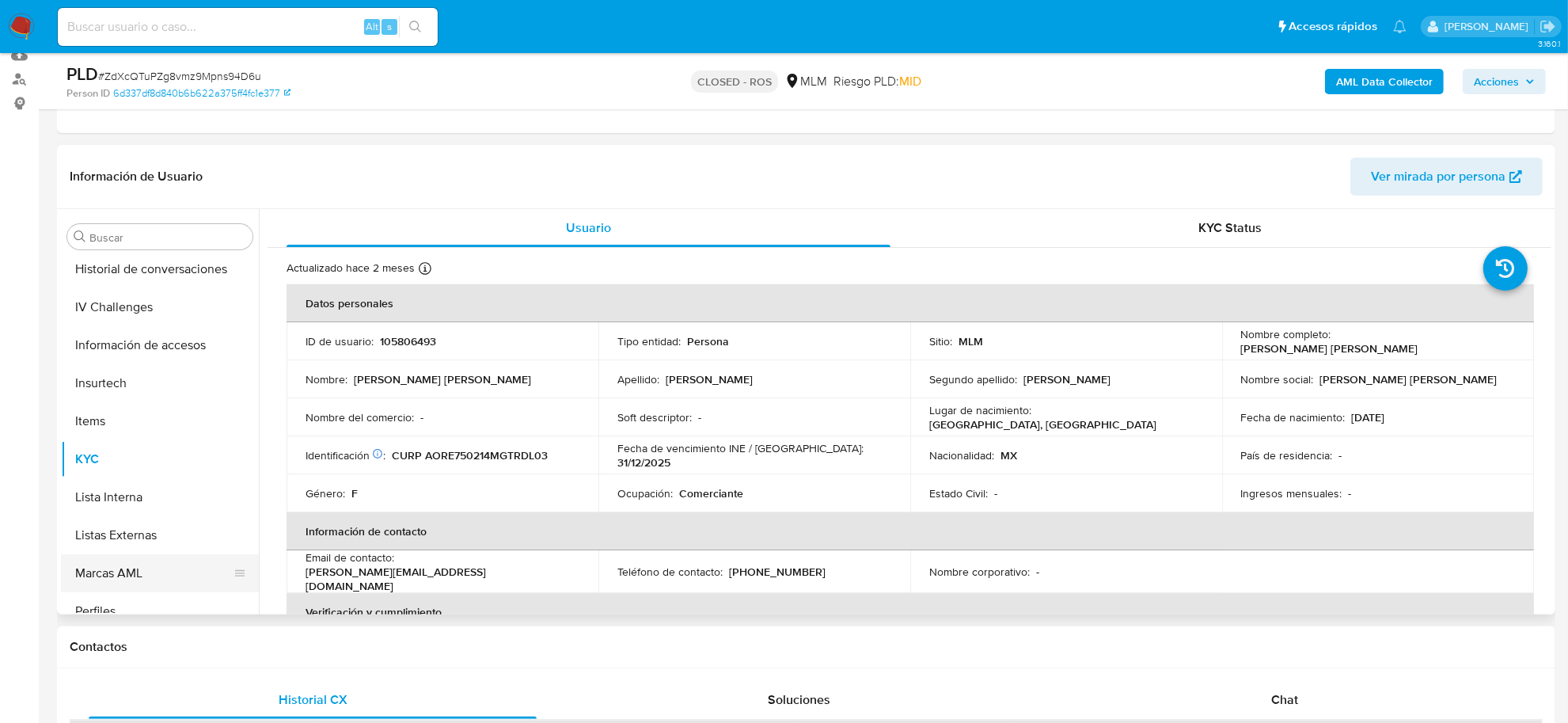
scroll to position [546, 0]
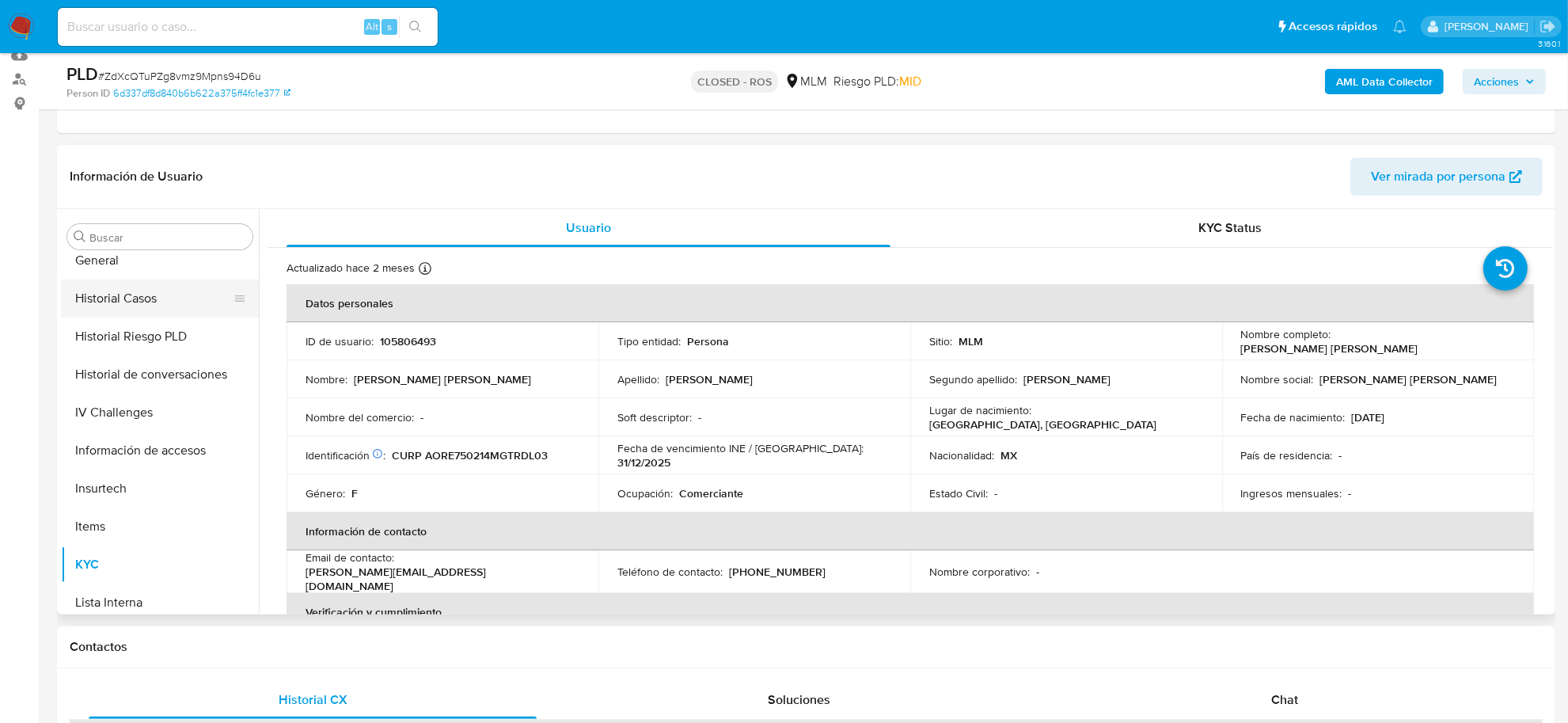
click at [156, 305] on button "Historial Casos" at bounding box center [153, 299] width 185 height 38
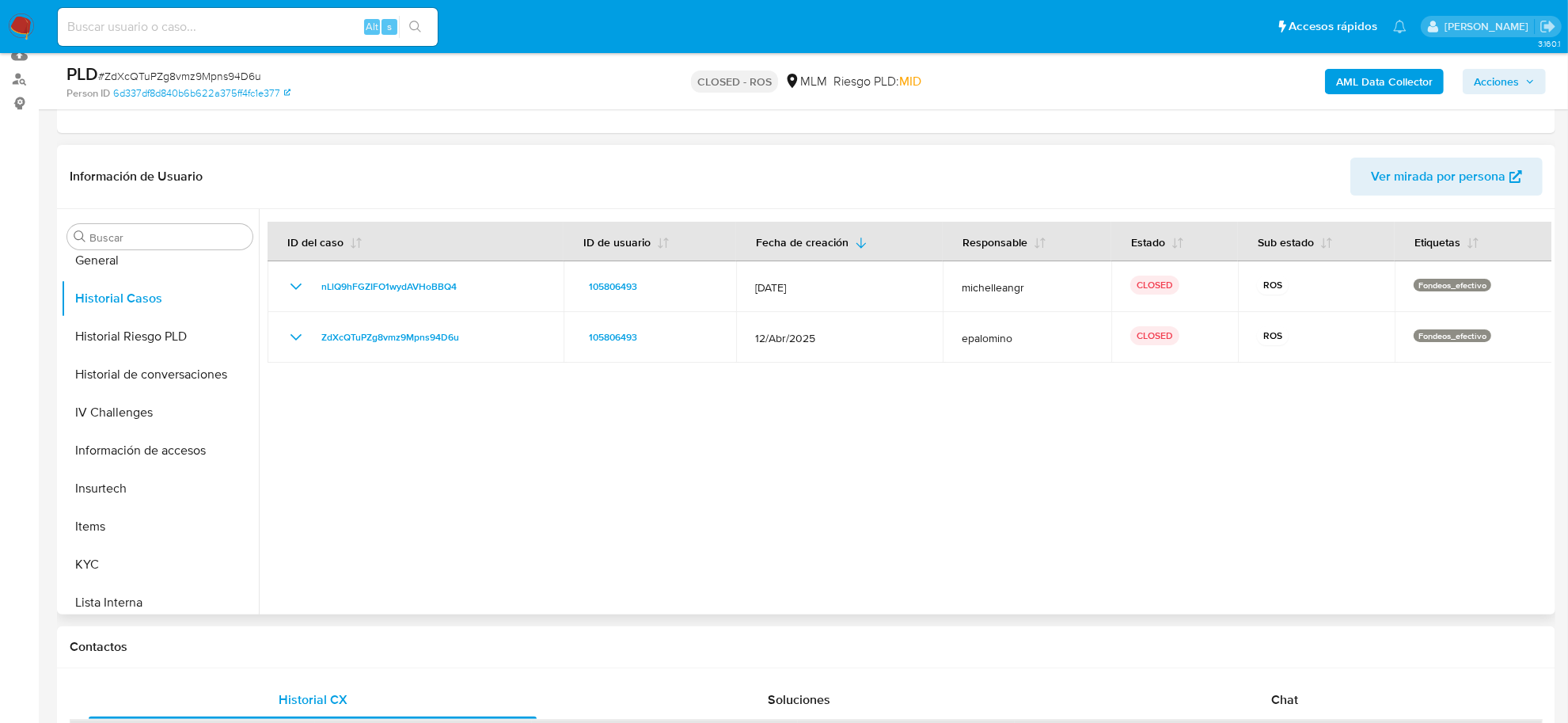
scroll to position [0, 0]
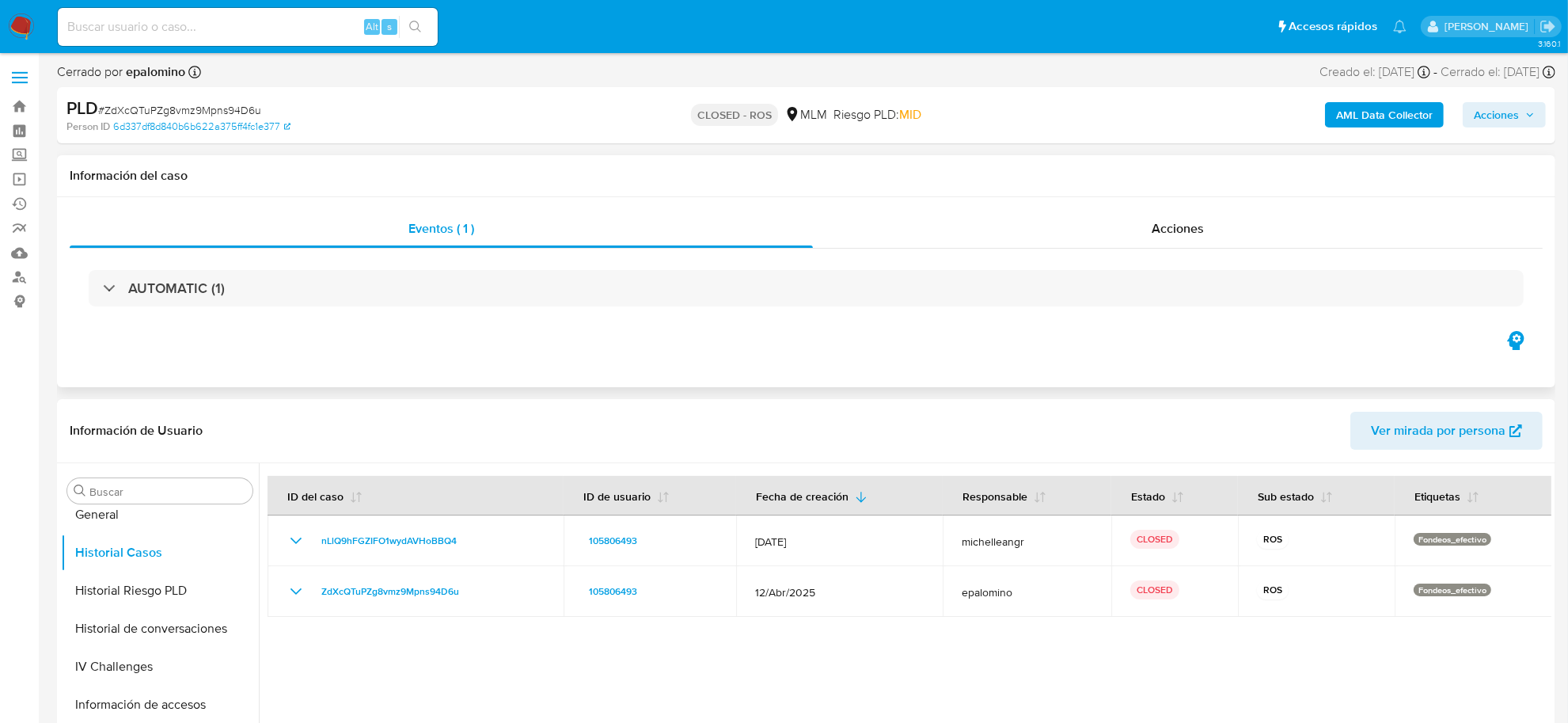
click at [215, 266] on div "AUTOMATIC (1)" at bounding box center [806, 288] width 1473 height 79
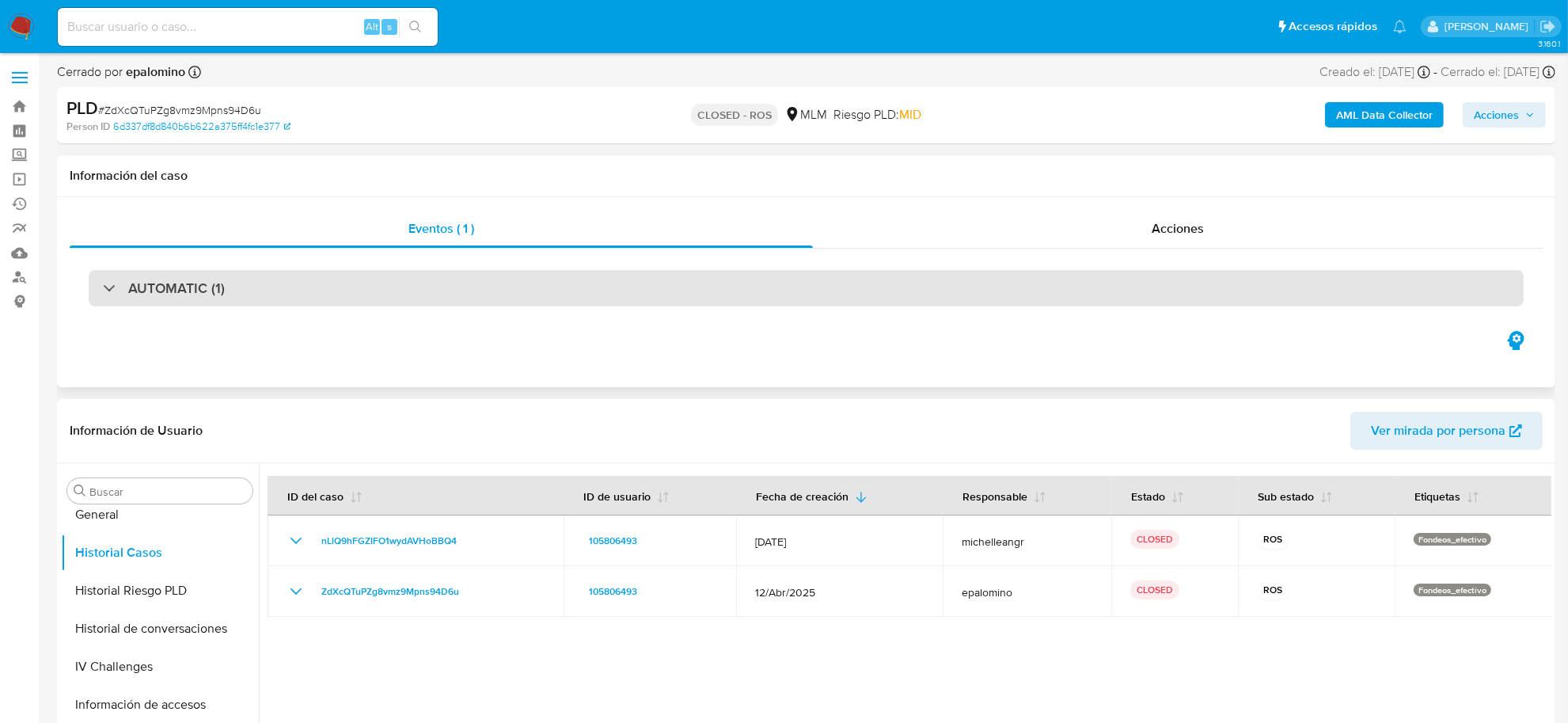
click at [206, 277] on div "AUTOMATIC (1)" at bounding box center [806, 288] width 1435 height 37
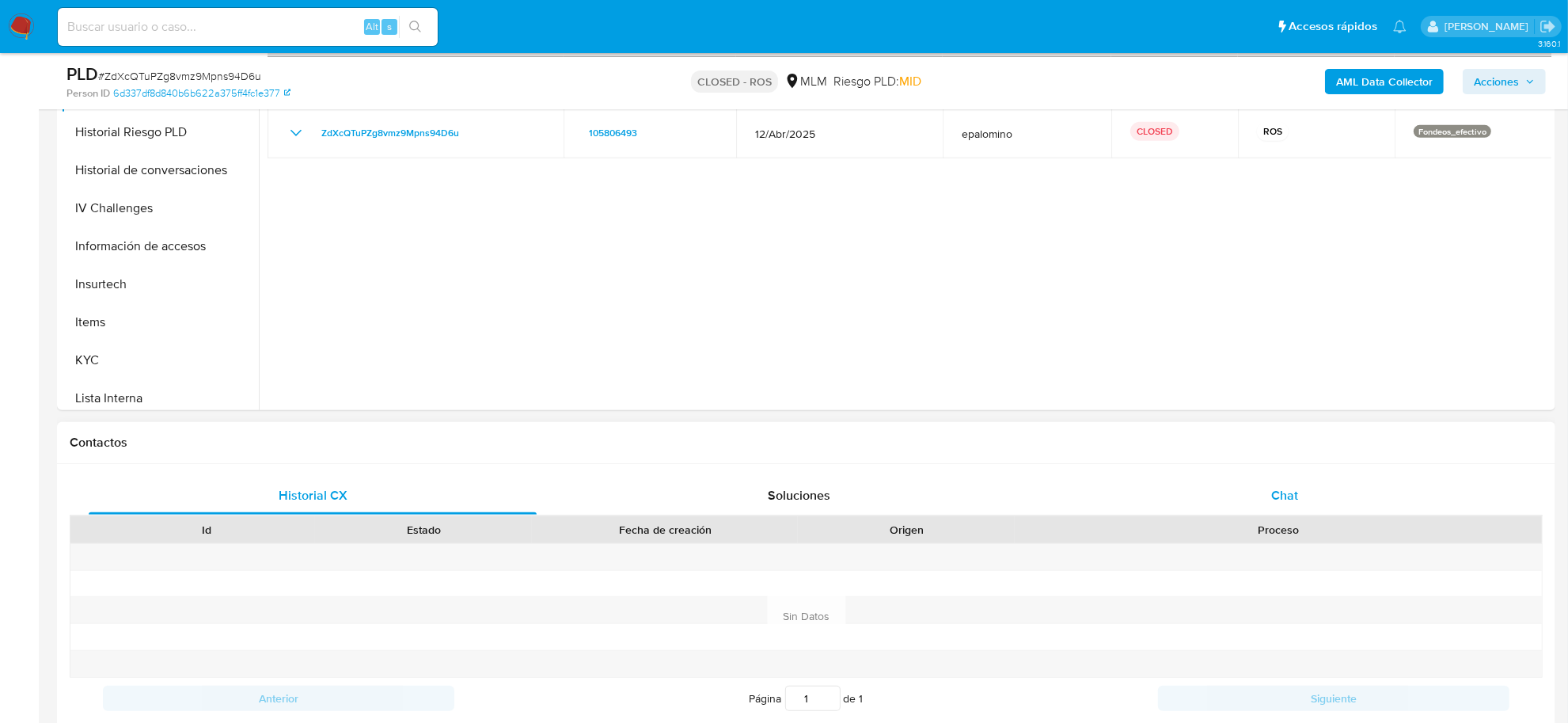
scroll to position [693, 0]
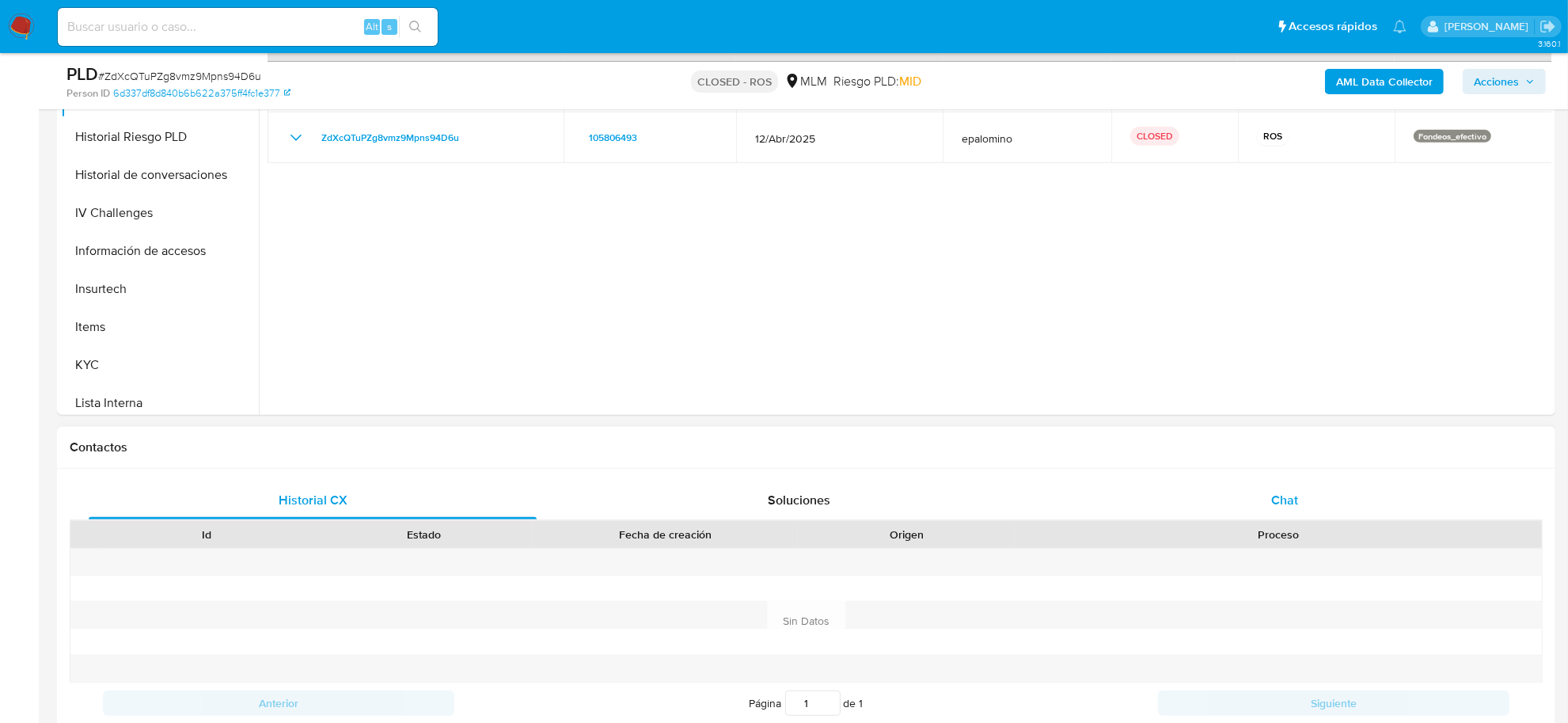
click at [1288, 503] on span "Chat" at bounding box center [1284, 500] width 27 height 18
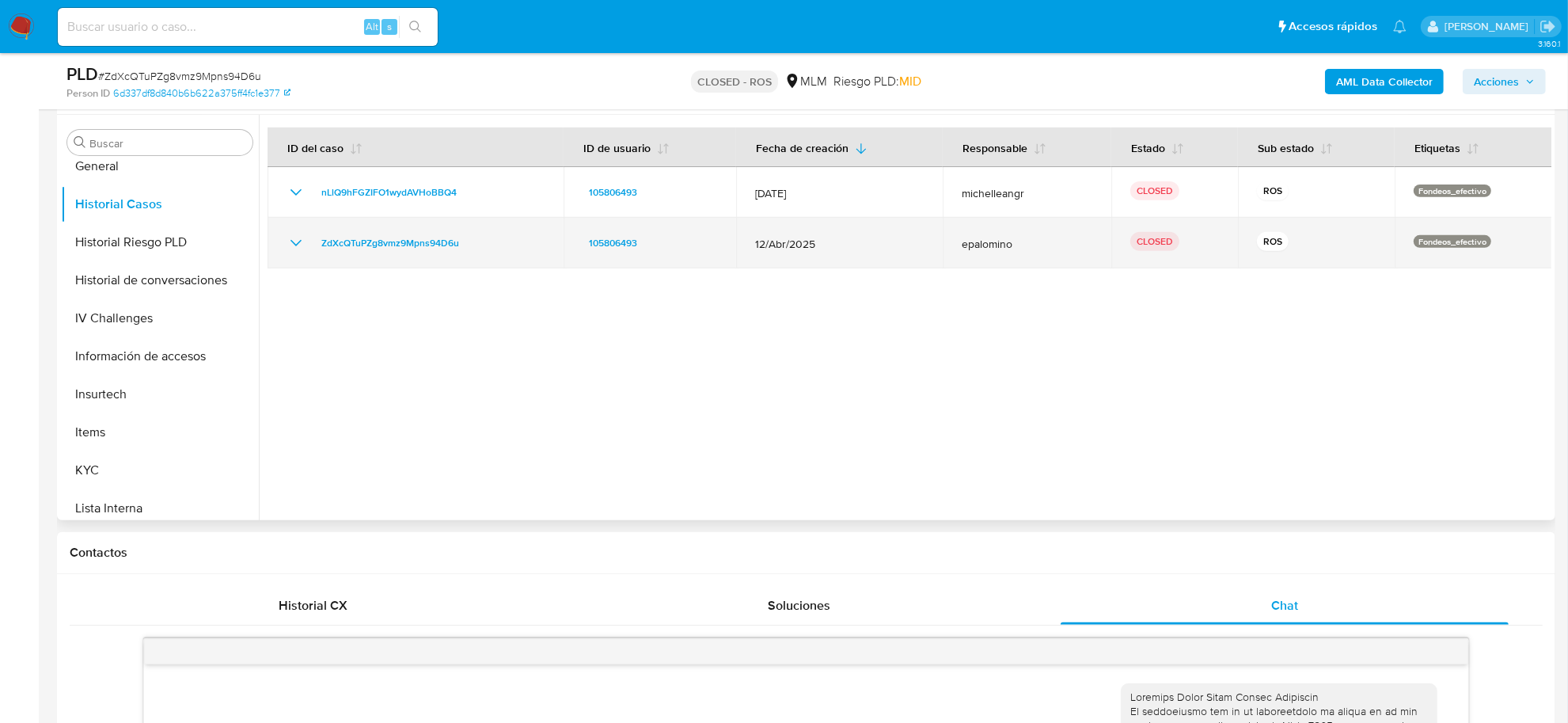
scroll to position [0, 0]
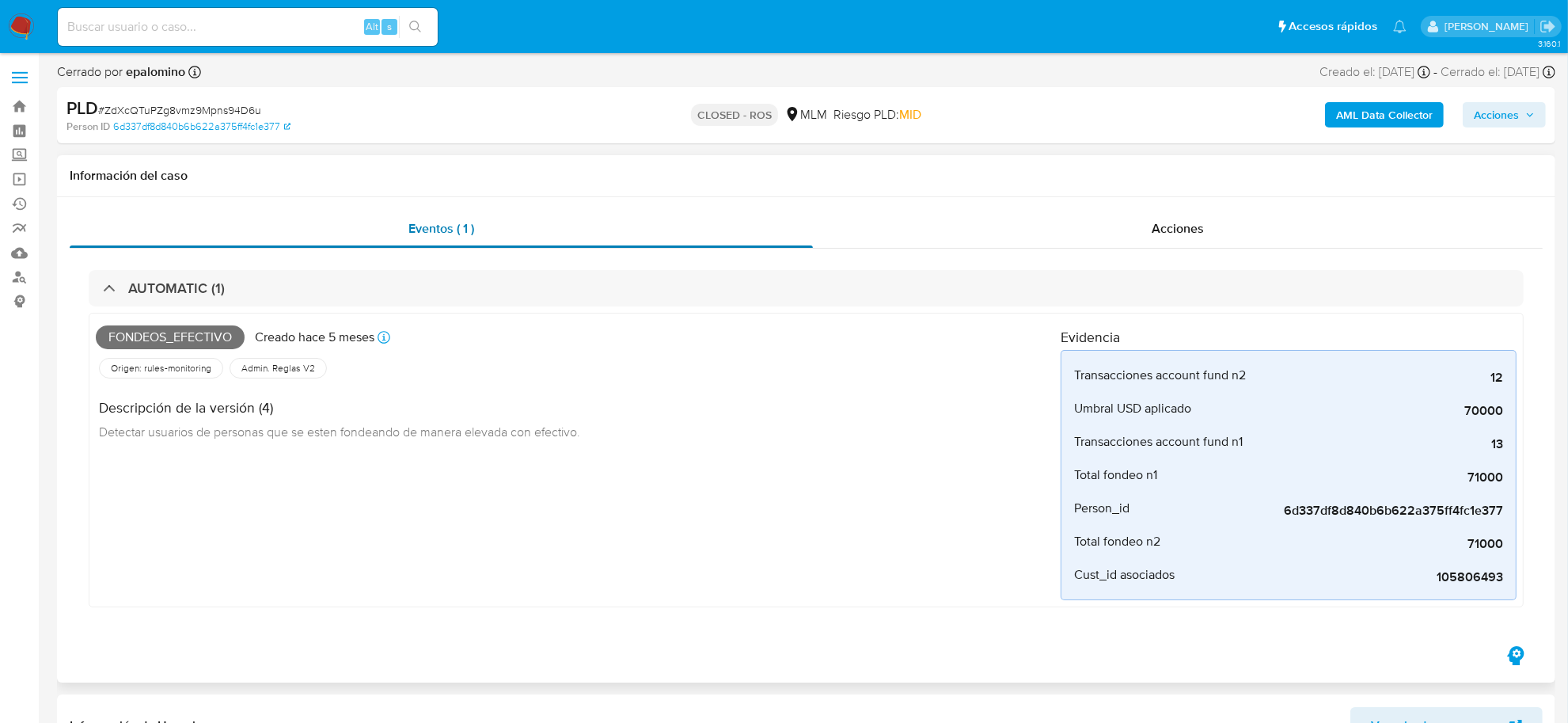
click at [397, 239] on div "Eventos ( 1 )" at bounding box center [441, 229] width 743 height 38
click at [260, 24] on input at bounding box center [248, 27] width 380 height 21
paste input "DJBXEWDJ4IMUwE2NmuaMW11M"
type input "DJBXEWDJ4IMUwE2NmuaMW11M"
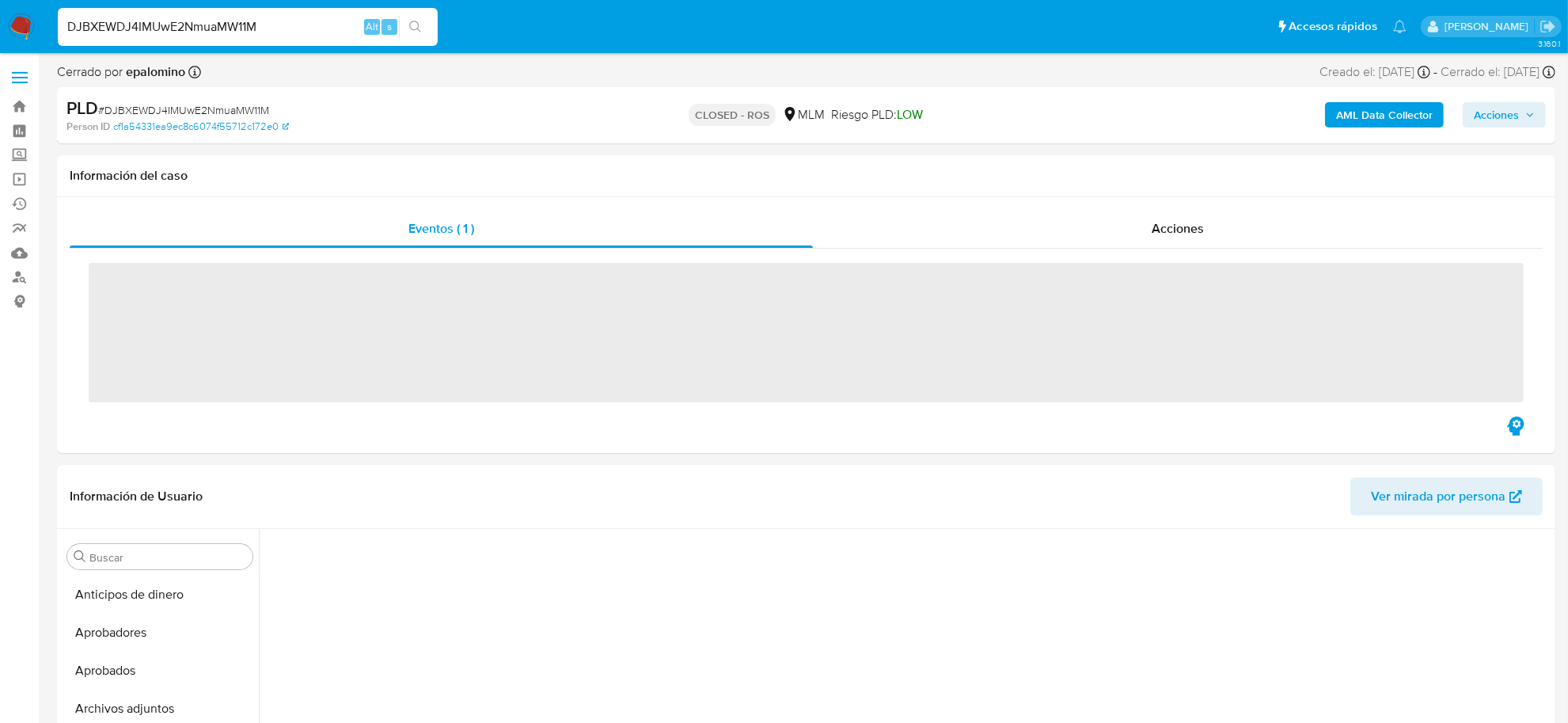
scroll to position [665, 0]
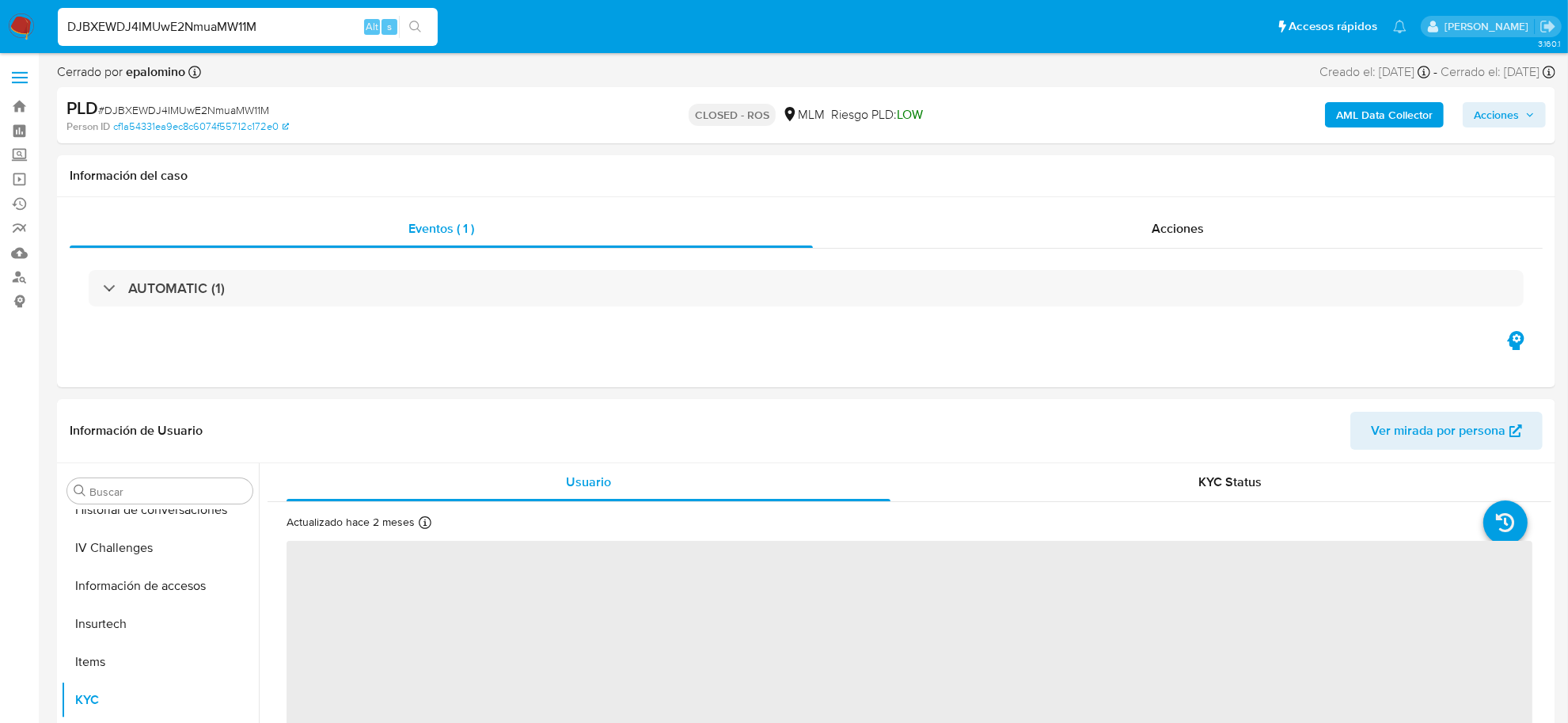
select select "10"
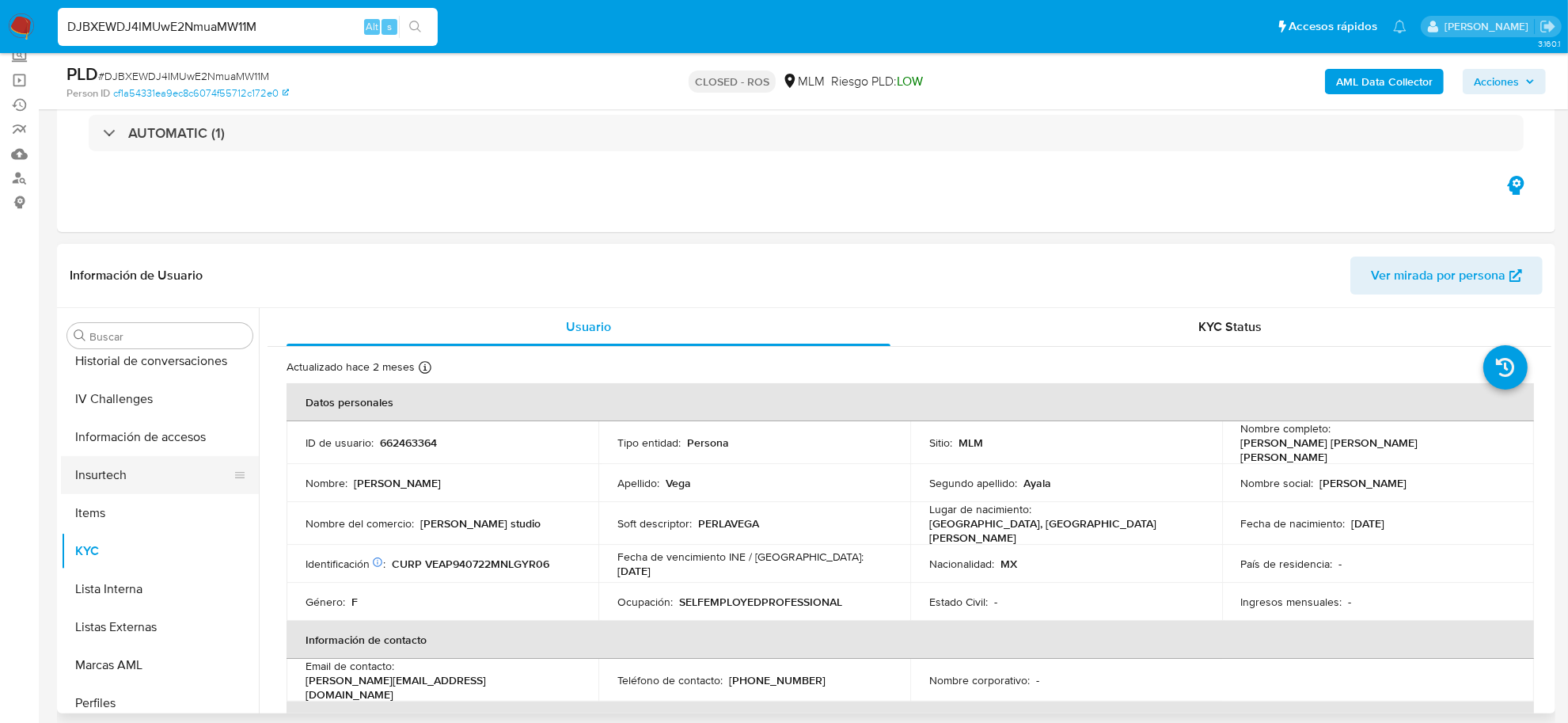
scroll to position [546, 0]
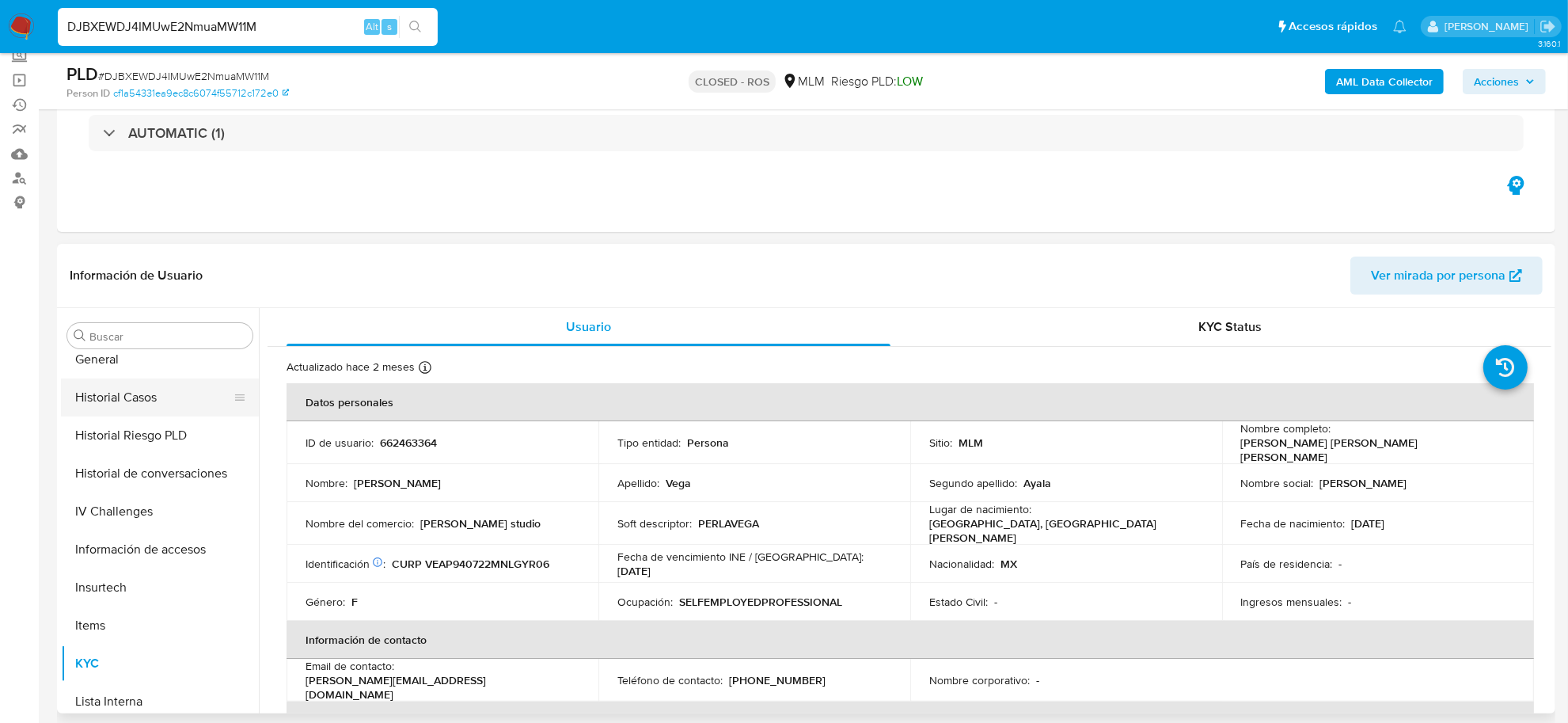
click at [145, 413] on button "Historial Casos" at bounding box center [153, 398] width 185 height 38
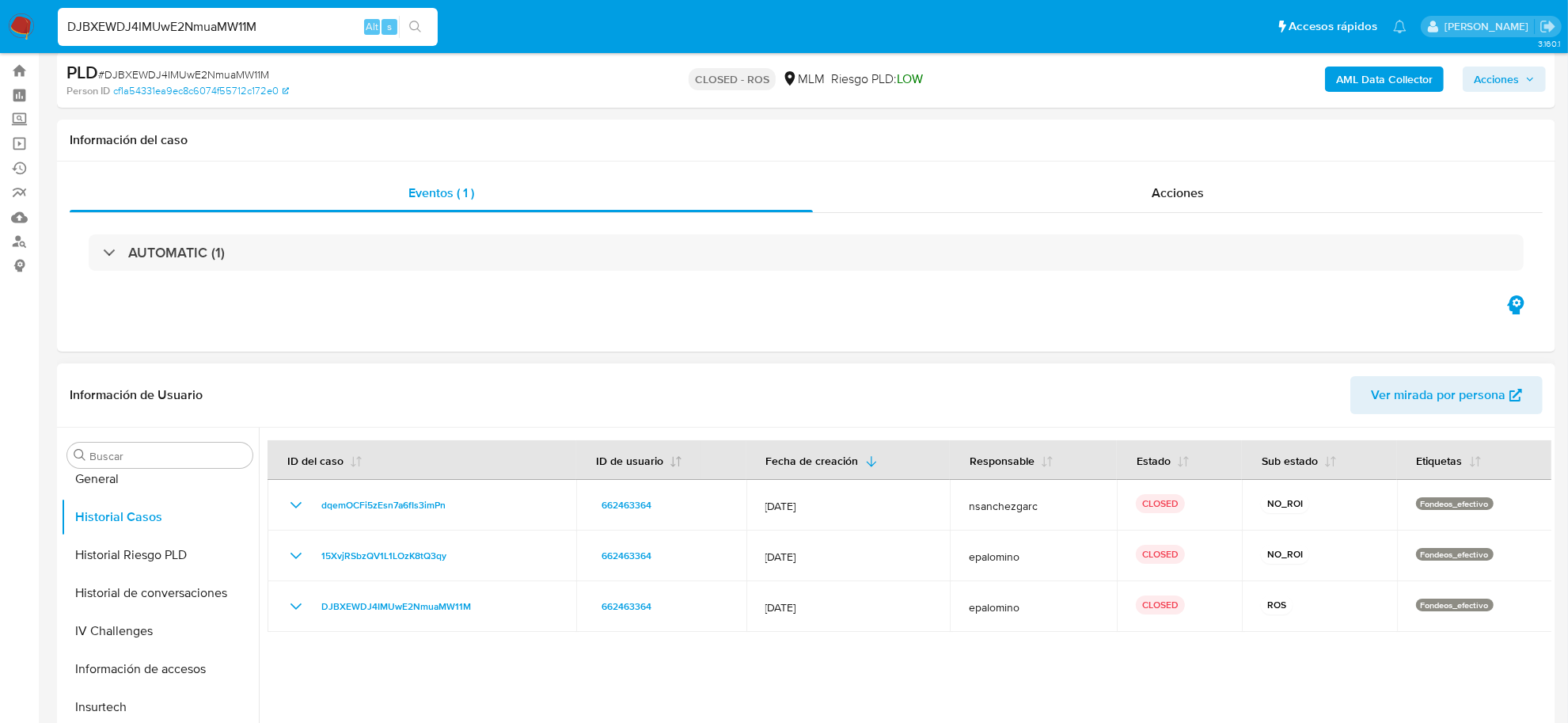
scroll to position [0, 0]
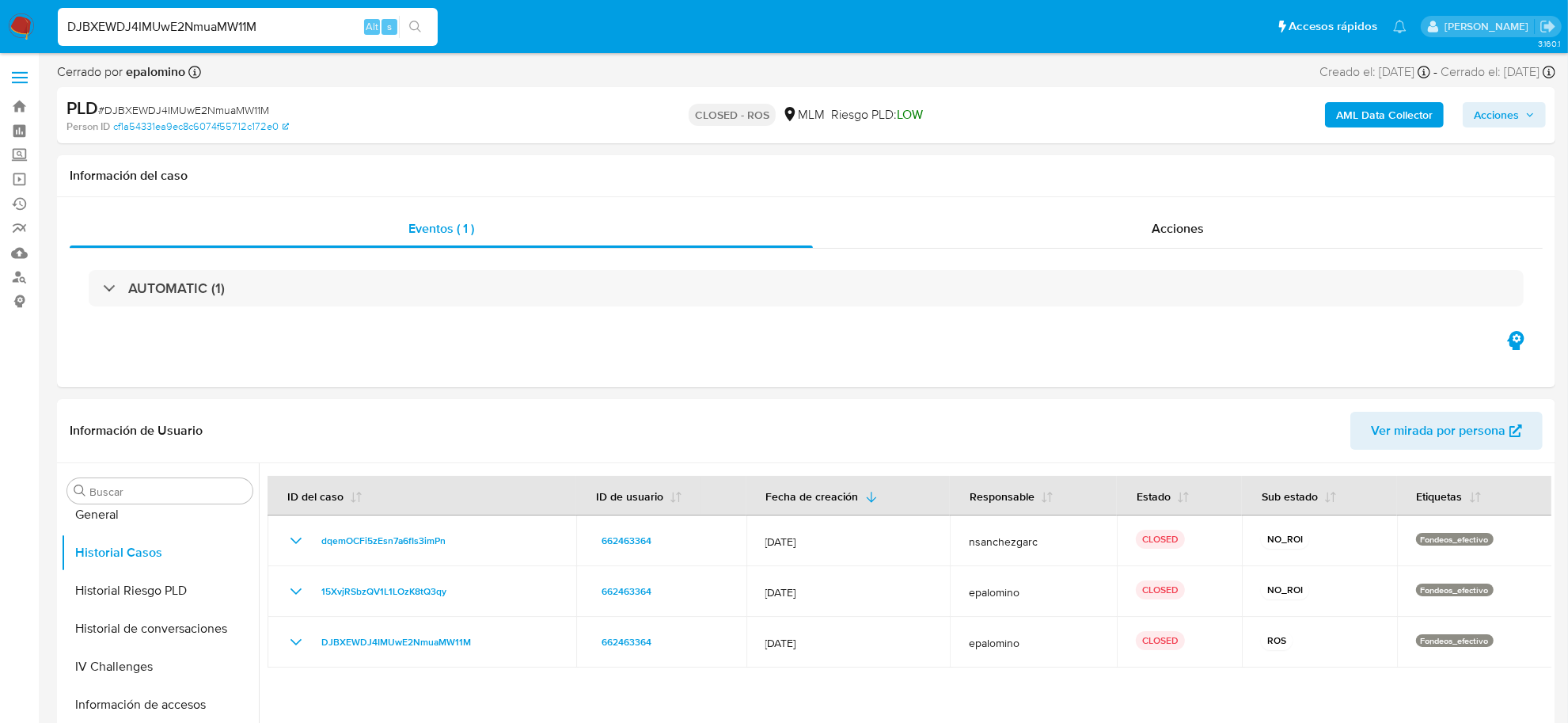
click at [166, 34] on input "DJBXEWDJ4IMUwE2NmuaMW11M" at bounding box center [248, 27] width 380 height 21
paste input "7H2U7JXHnVbvlz2oYWv14fO0"
type input "7H2U7JXHnVbvlz2oYWv14fO0"
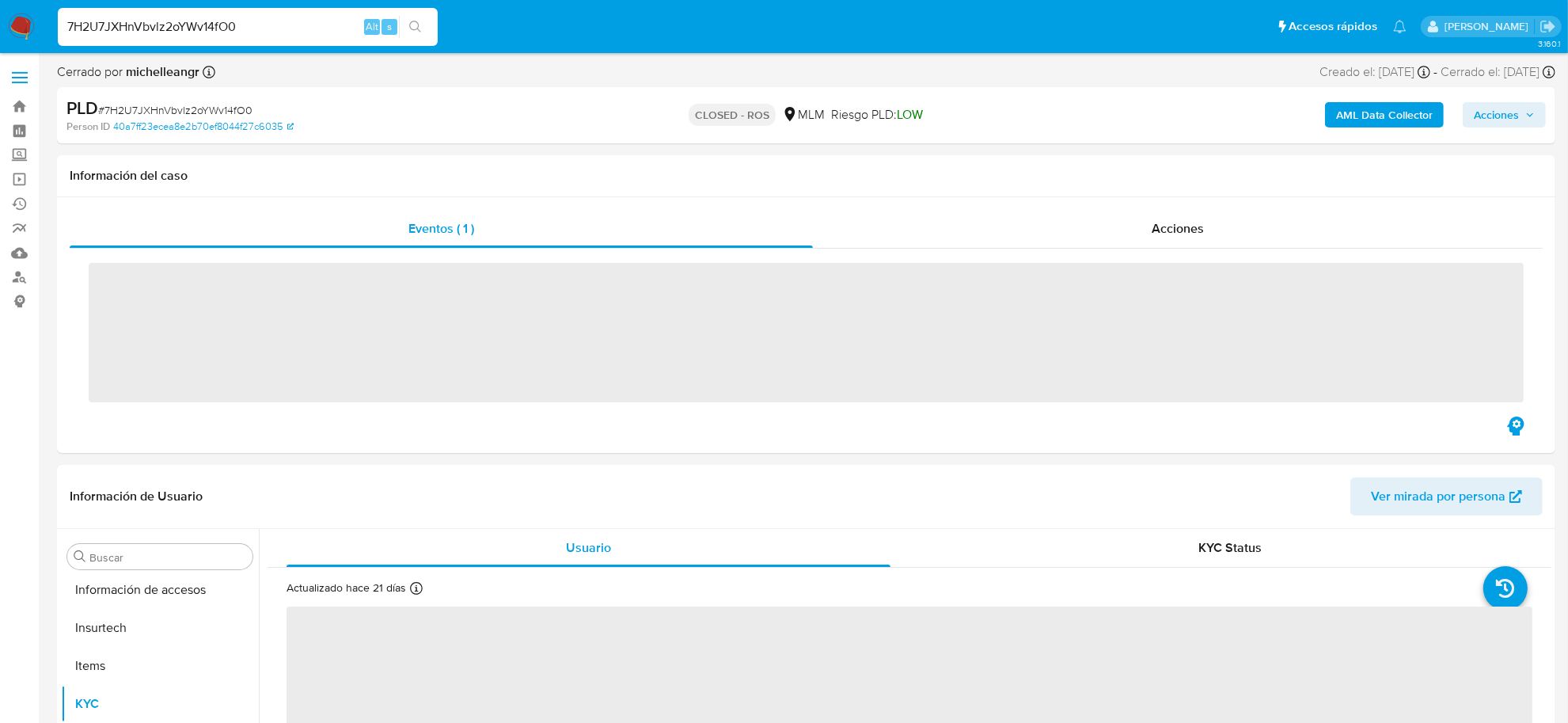
scroll to position [745, 0]
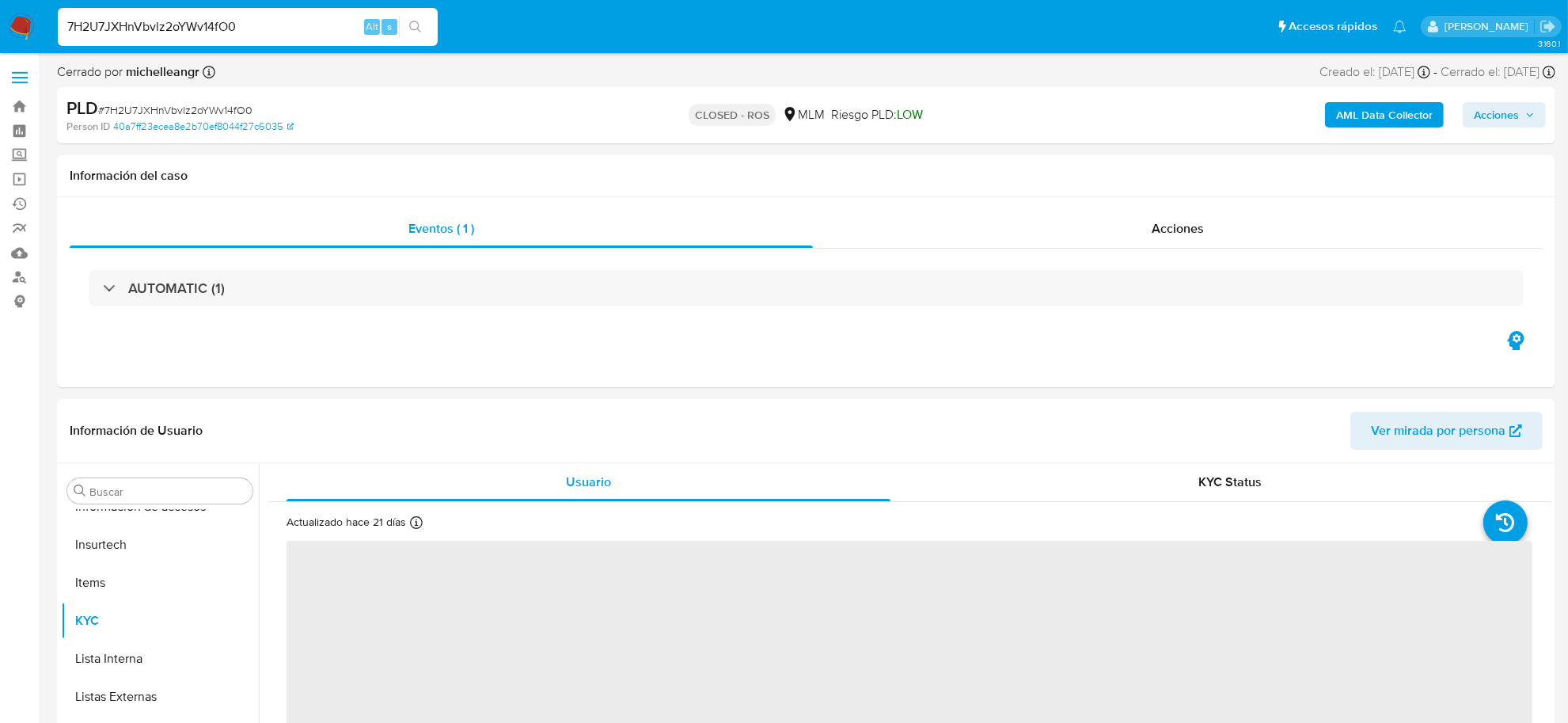
select select "10"
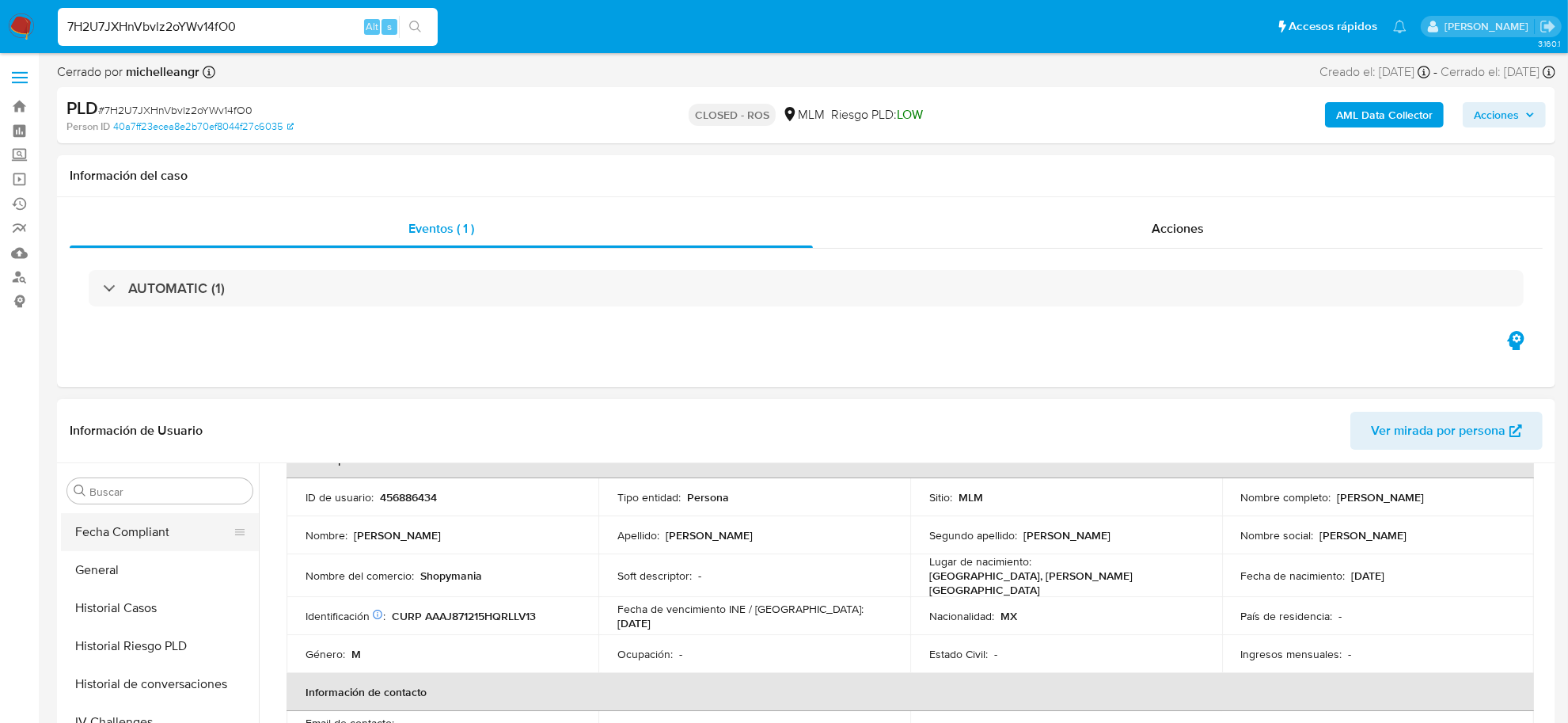
scroll to position [447, 0]
click at [176, 655] on button "Historial Casos" at bounding box center [153, 652] width 185 height 38
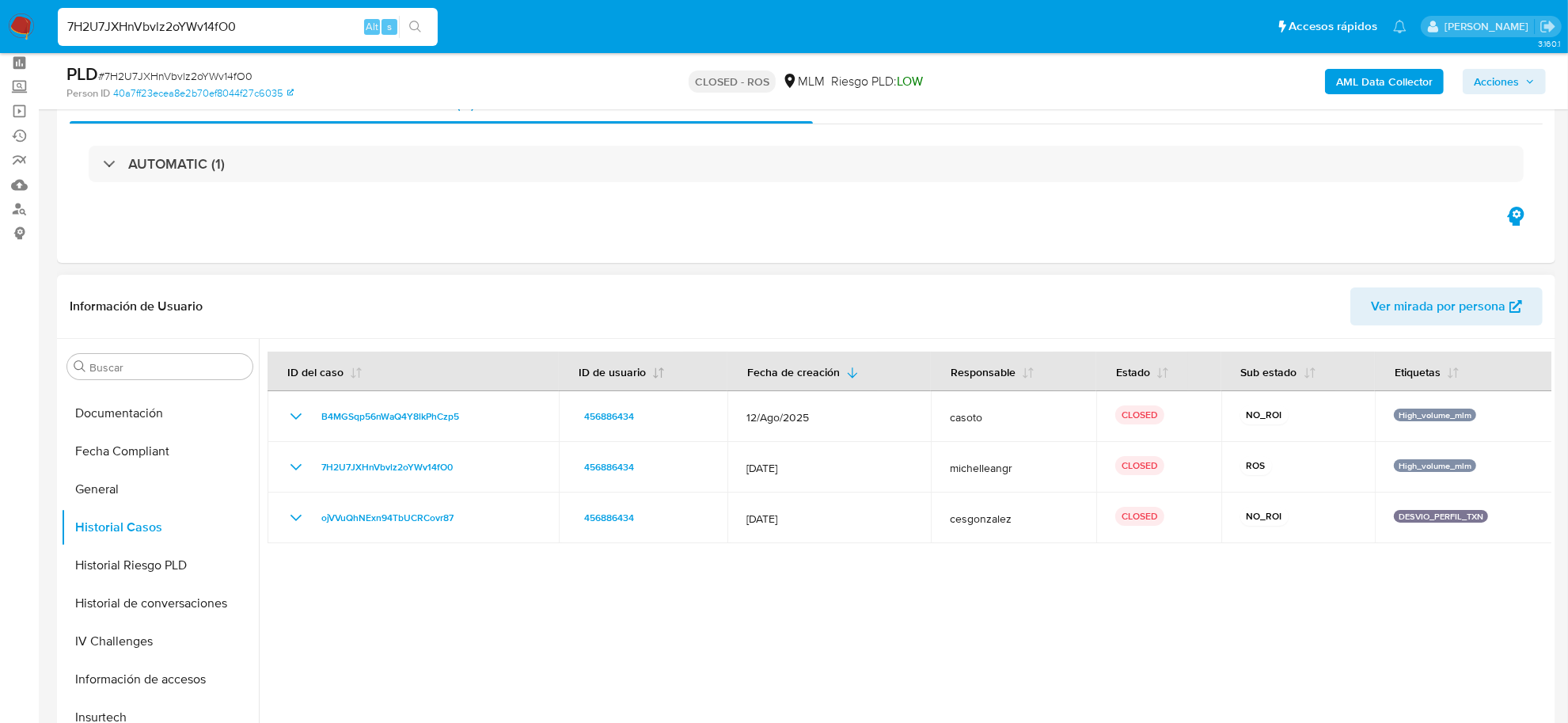
scroll to position [99, 0]
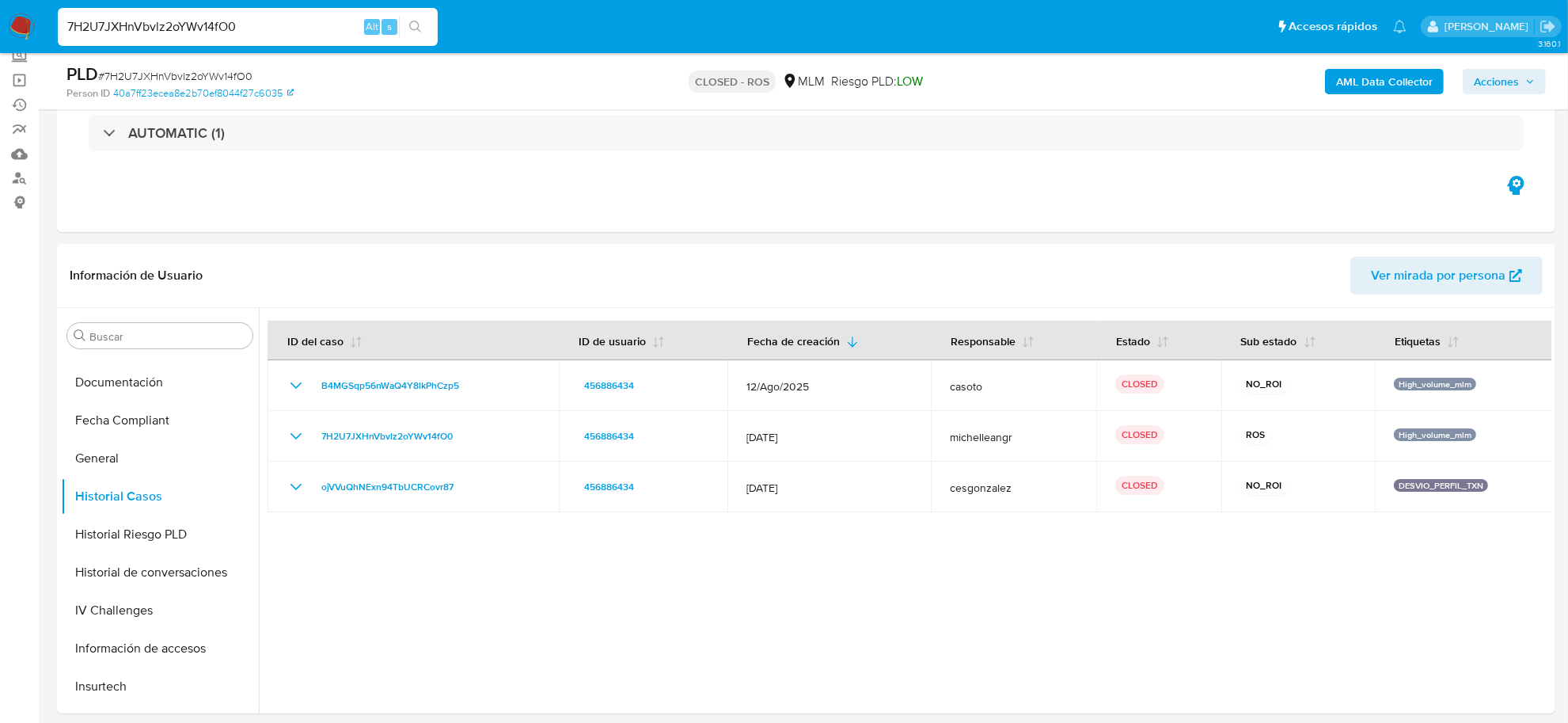
click at [16, 26] on img at bounding box center [22, 27] width 27 height 27
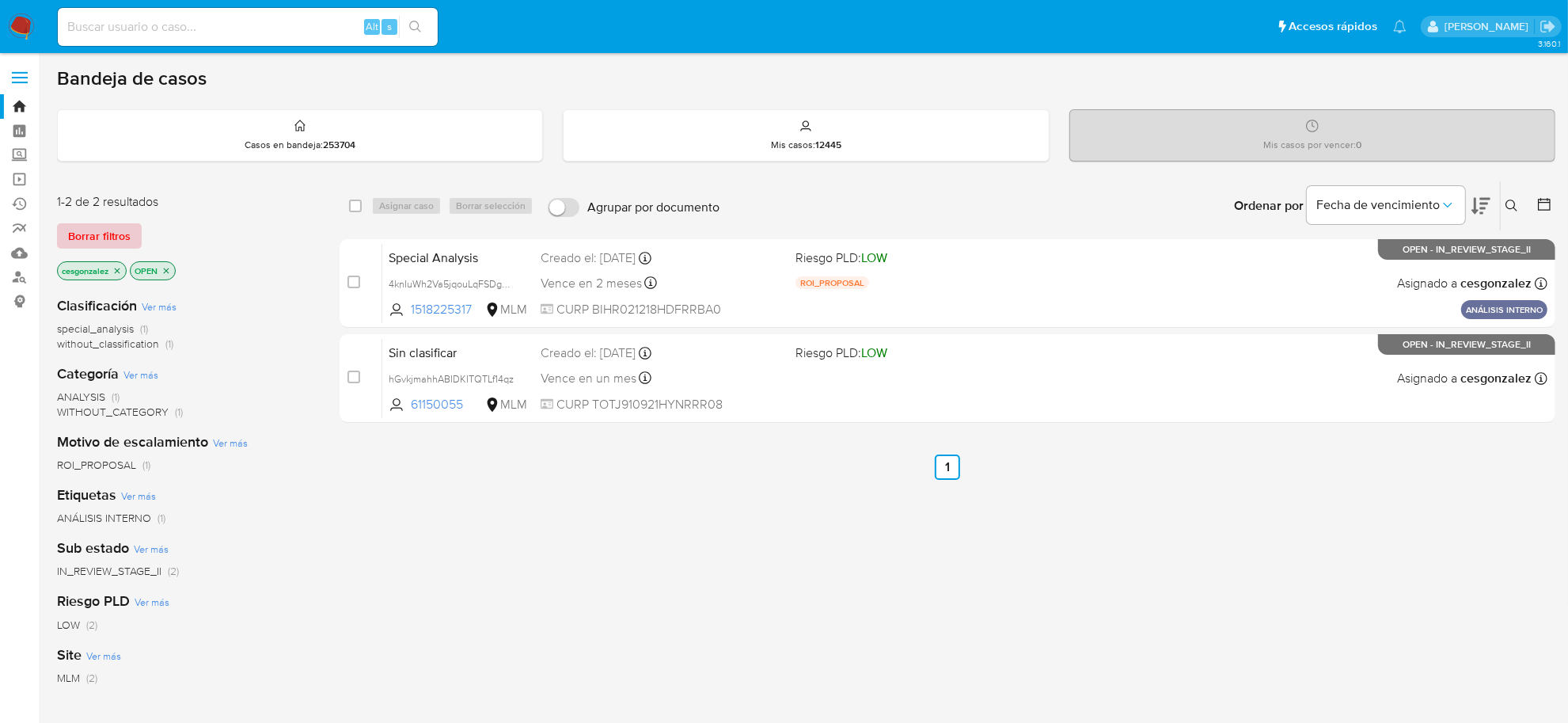
click at [115, 233] on span "Borrar filtros" at bounding box center [99, 236] width 62 height 22
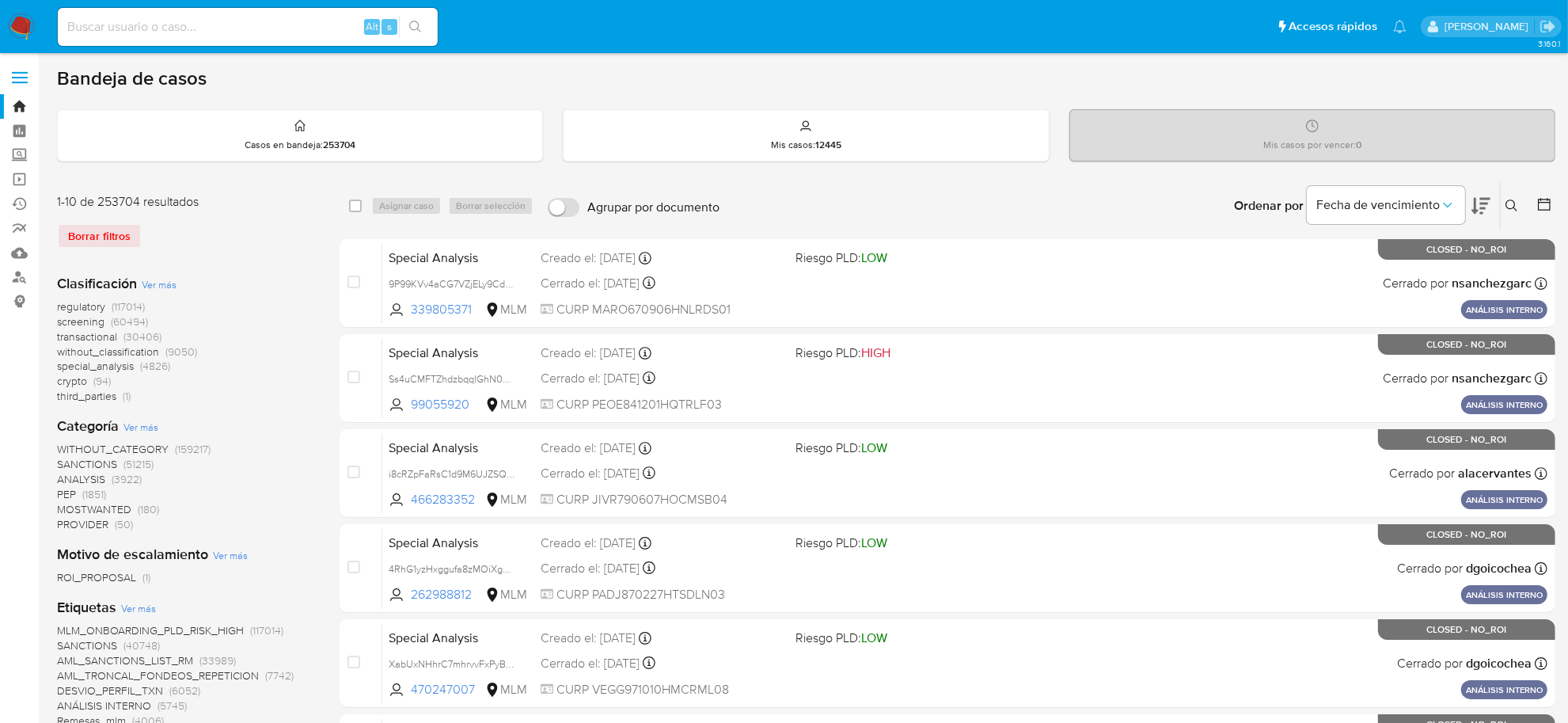
click at [95, 319] on span "screening" at bounding box center [80, 321] width 47 height 16
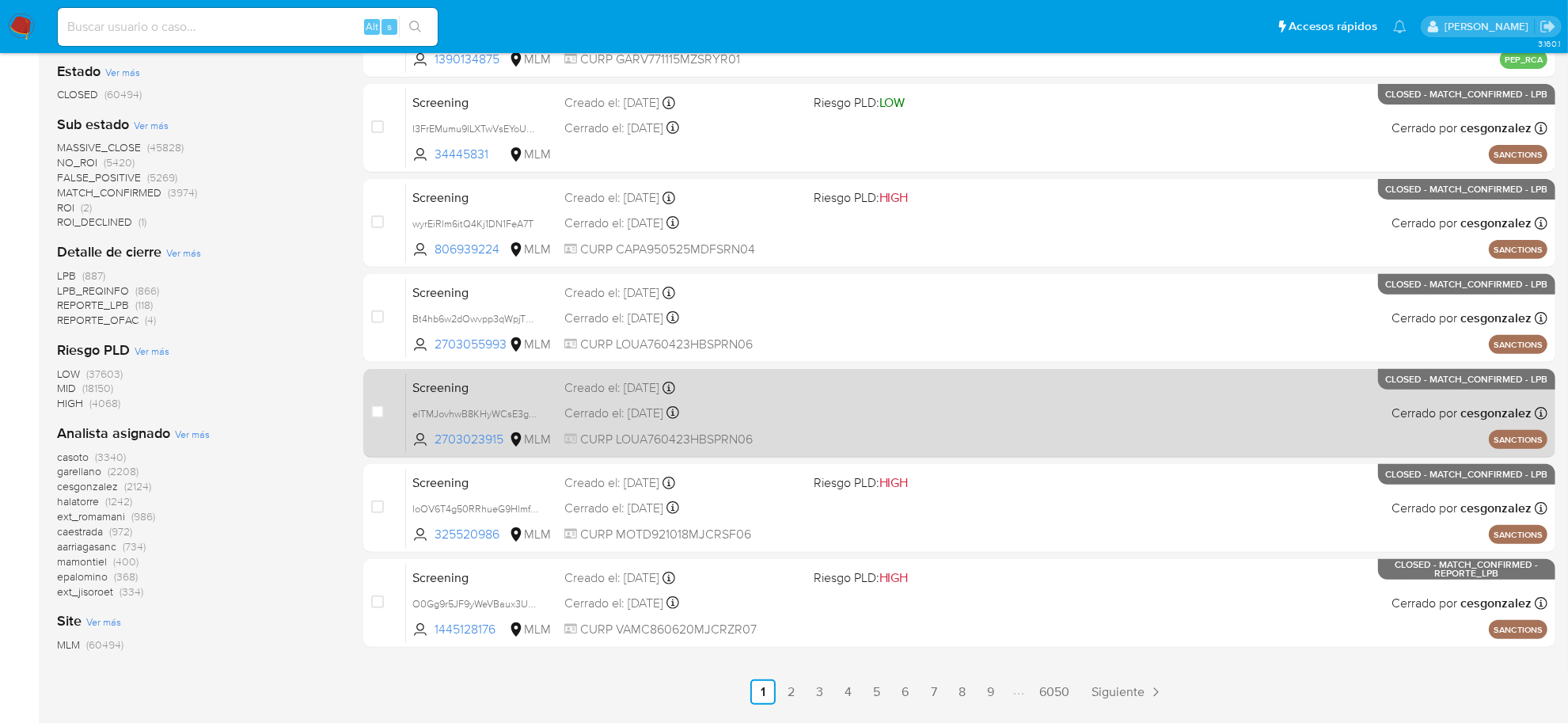
scroll to position [594, 0]
